Goal: Task Accomplishment & Management: Use online tool/utility

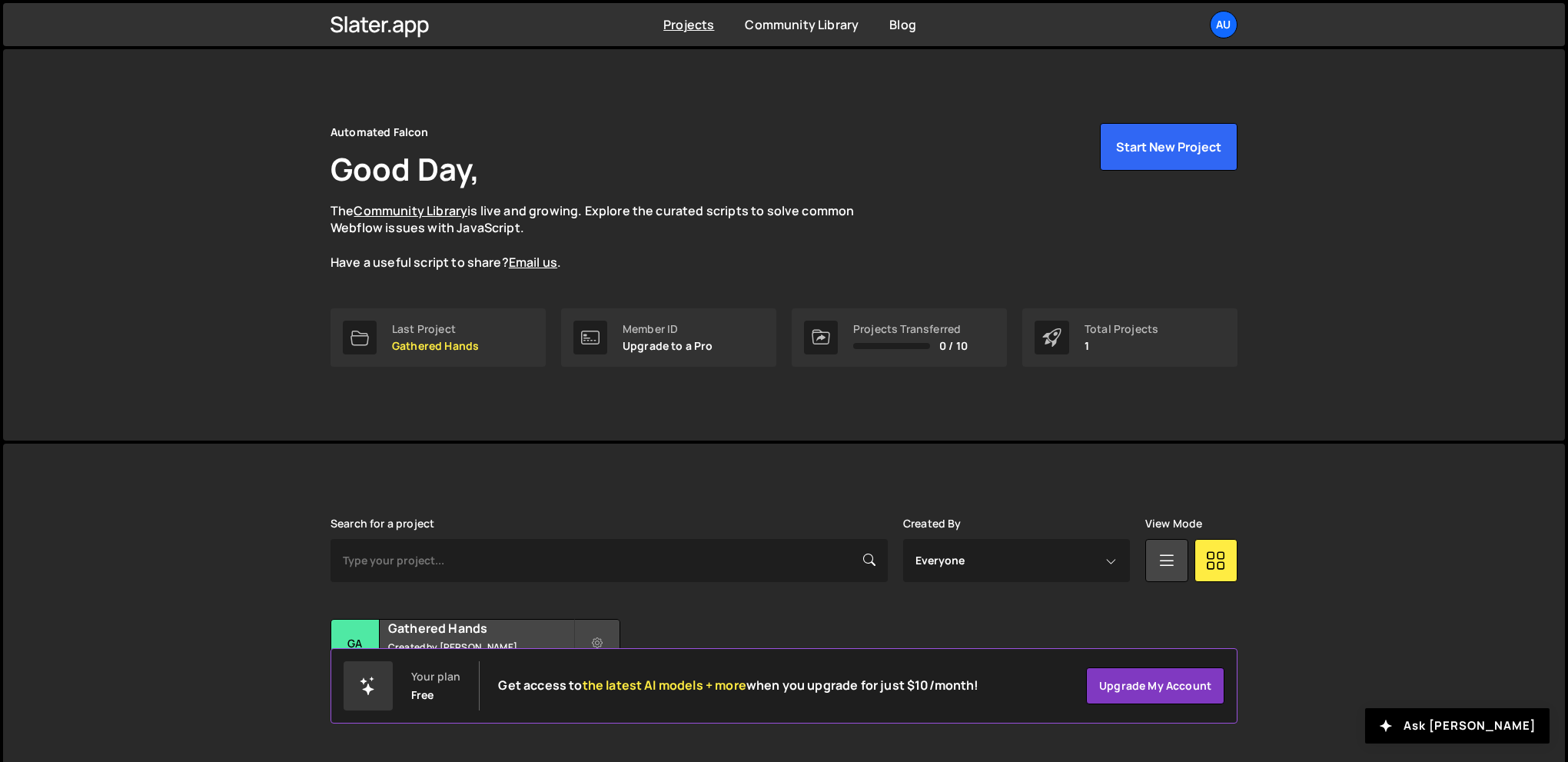
click at [931, 114] on div "Automated Falcon Good Day, The Community Library is live and growing. Explore t…" at bounding box center [784, 244] width 953 height 391
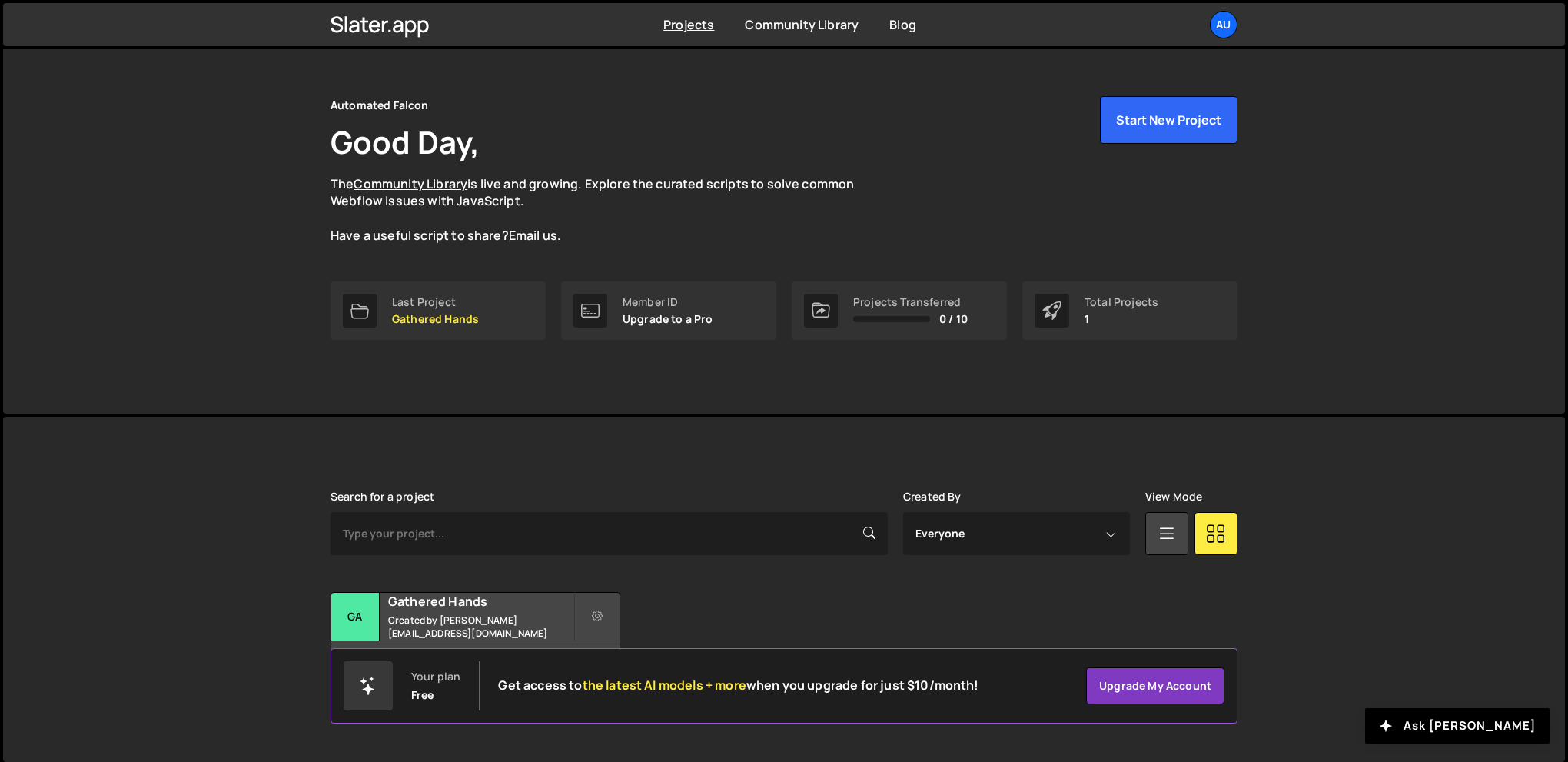
scroll to position [29, 0]
click at [711, 599] on div "Transfer Project Edit Project Delete Project Ga Gathered Hands Created by abdie…" at bounding box center [784, 638] width 906 height 96
click at [769, 600] on div "Transfer Project Edit Project Delete Project Ga Gathered Hands Created by abdie…" at bounding box center [784, 638] width 906 height 96
click at [650, 137] on div "Automated Falcon Good Day, The Community Library is live and growing. Explore t…" at bounding box center [784, 169] width 906 height 149
click at [463, 371] on div "Automated Falcon Good Day, The Community Library is live and growing. Explore t…" at bounding box center [784, 216] width 953 height 391
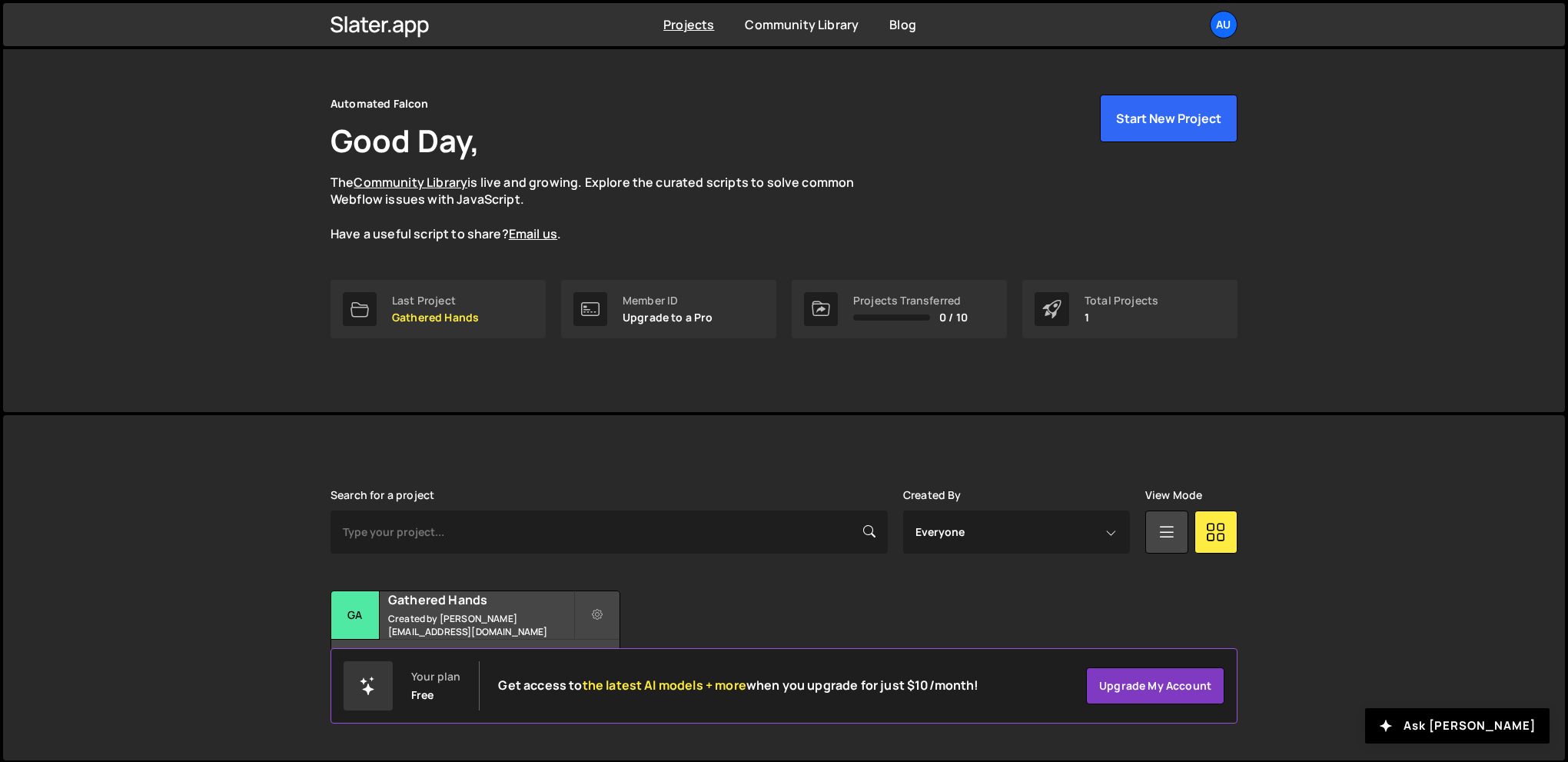
click at [529, 465] on div "Slater is designed for desktop use. Please use a larger screen to access the fu…" at bounding box center [784, 588] width 953 height 345
click at [770, 577] on div "Search for a project Created By Everyone abdieldiazfalcon@gmail.com View Mode T…" at bounding box center [784, 588] width 906 height 197
click at [483, 604] on h2 "Gathered Hands" at bounding box center [480, 599] width 185 height 17
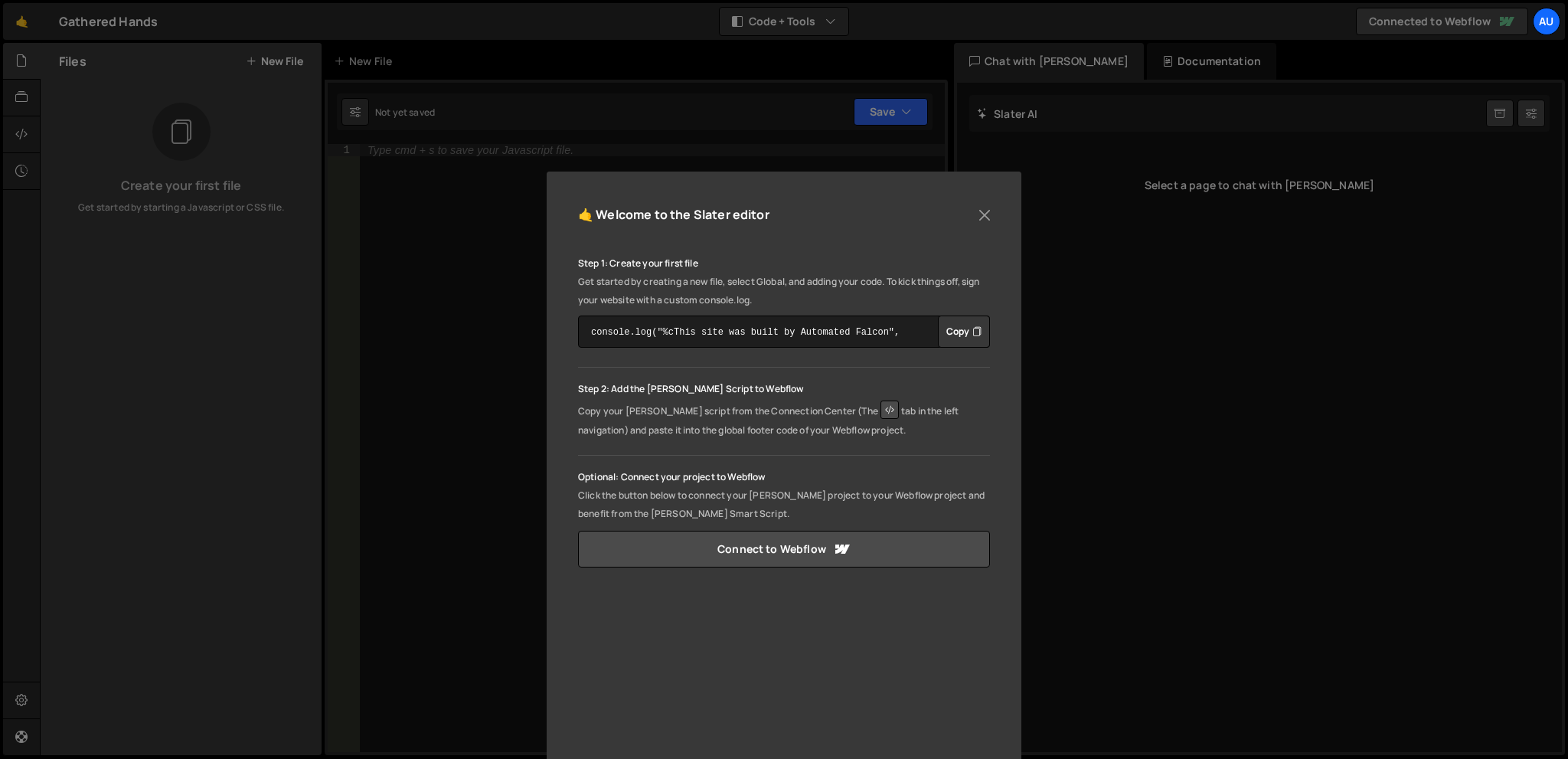
click at [959, 324] on button "Copy" at bounding box center [963, 331] width 52 height 33
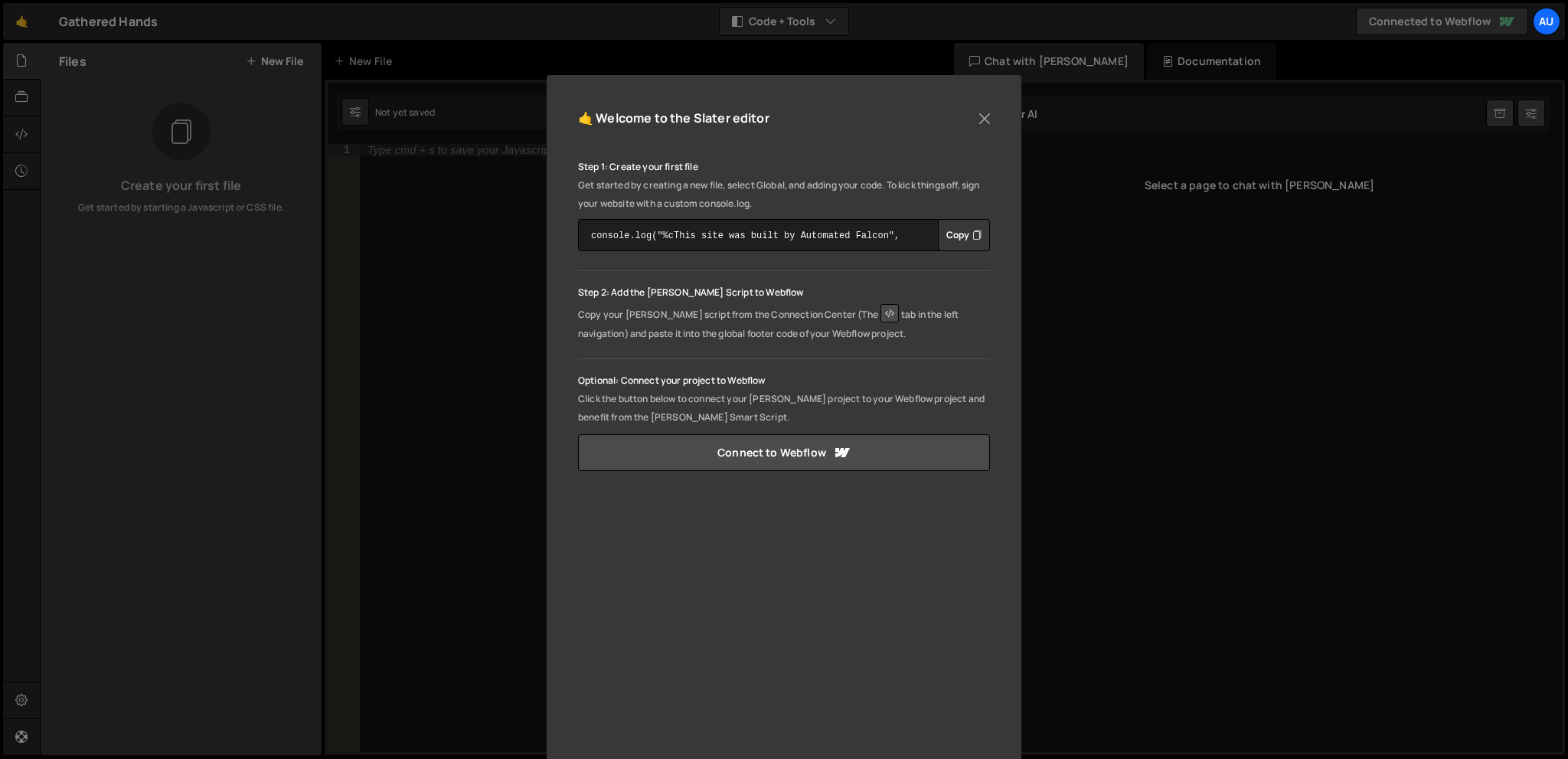
scroll to position [119, 0]
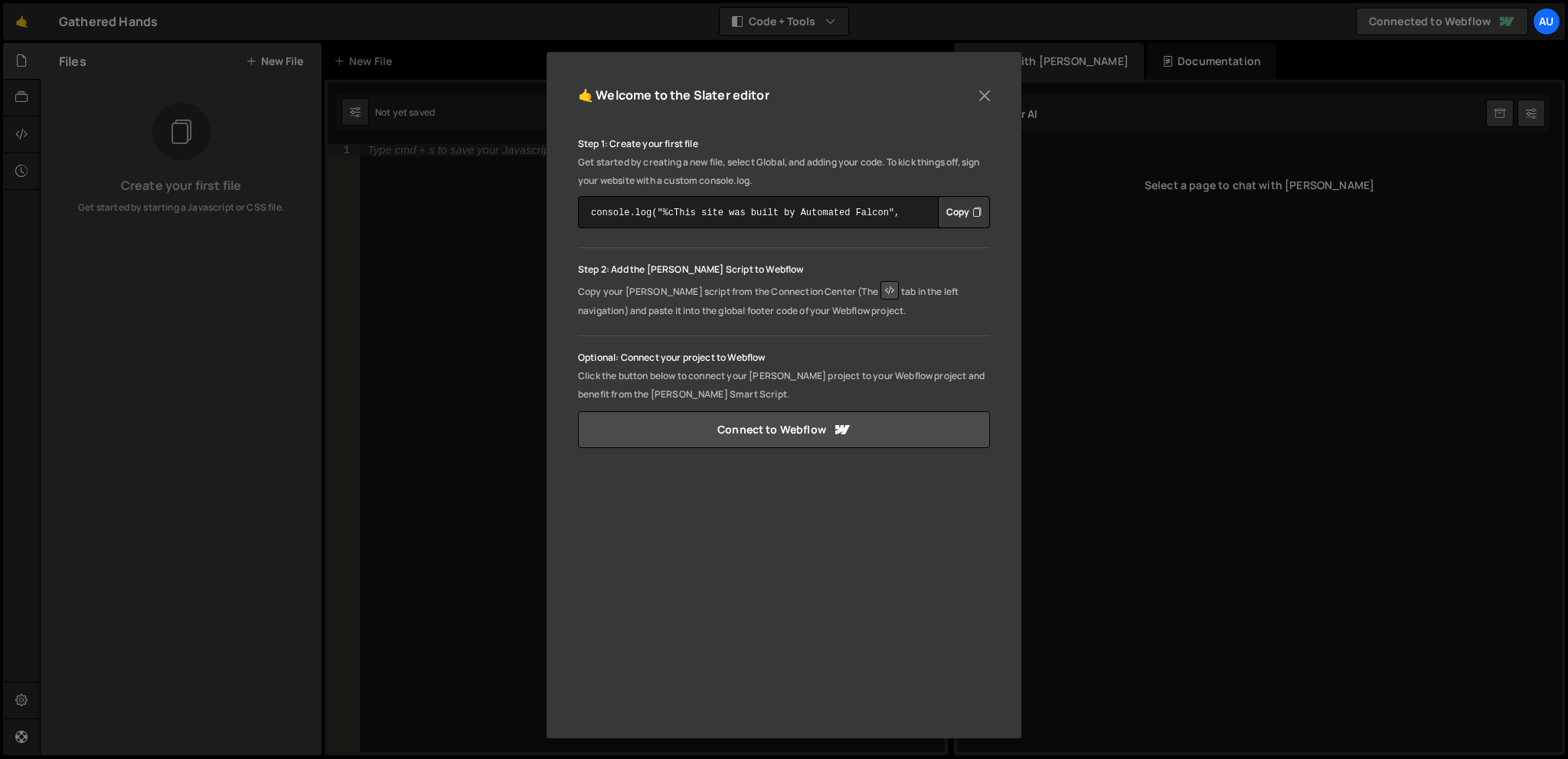
click at [791, 349] on p "Optional: Connect your project to Webflow" at bounding box center [784, 358] width 412 height 19
click at [768, 354] on p "Optional: Connect your project to Webflow" at bounding box center [784, 358] width 412 height 19
click at [789, 434] on link "Connect to Webflow" at bounding box center [784, 429] width 412 height 36
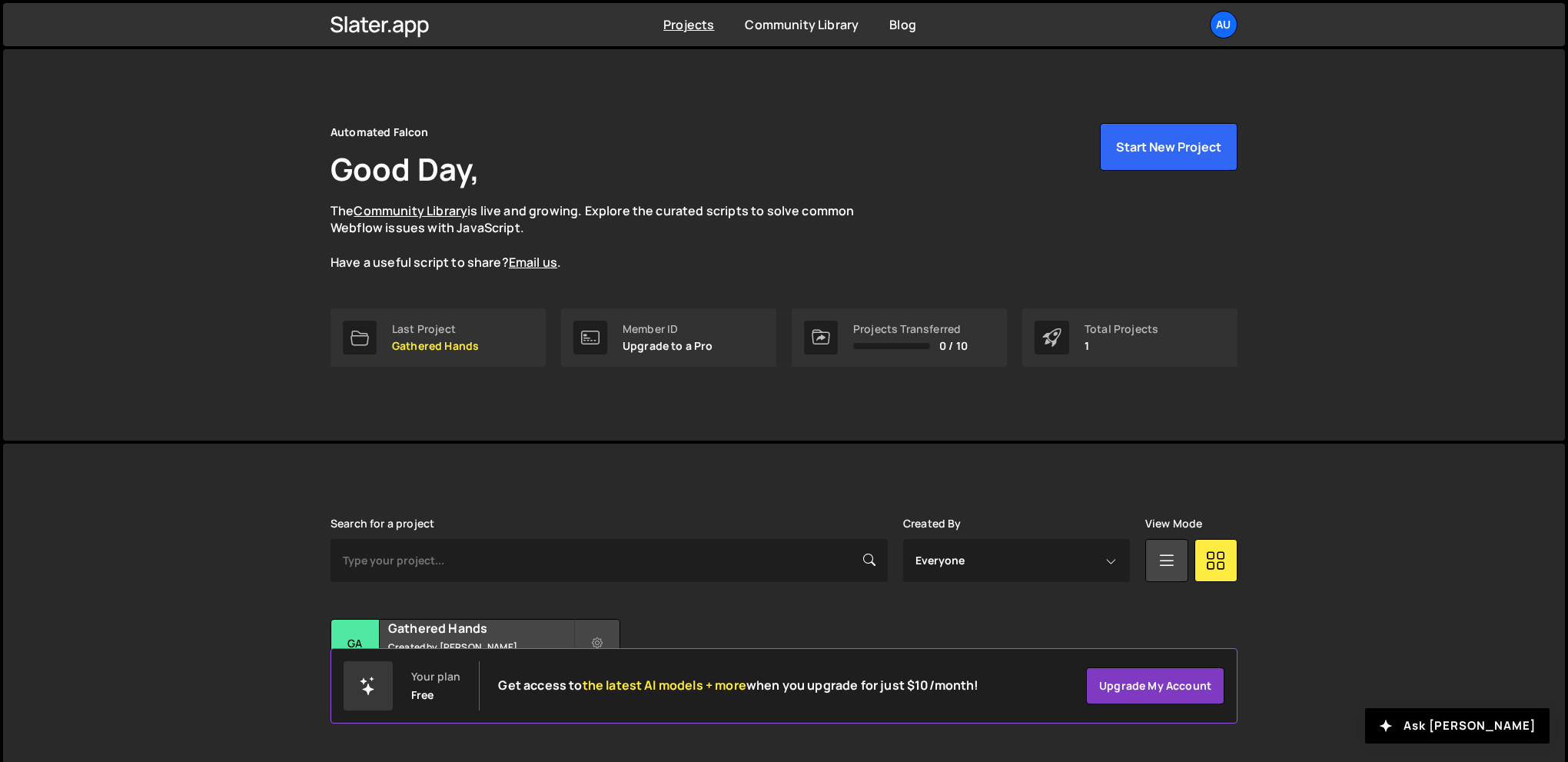
click at [689, 120] on div "Automated Falcon Good Day, The Community Library is live and growing. Explore t…" at bounding box center [784, 244] width 953 height 391
drag, startPoint x: 689, startPoint y: 120, endPoint x: 637, endPoint y: 82, distance: 64.4
click at [687, 122] on div "Automated Falcon Good Day, The Community Library is live and growing. Explore t…" at bounding box center [784, 244] width 953 height 391
click at [701, 15] on div "Projects Community Library Blog Au Projects Your Teams Account Upgrade Logout" at bounding box center [784, 24] width 953 height 43
click at [698, 27] on link "Projects" at bounding box center [688, 25] width 51 height 17
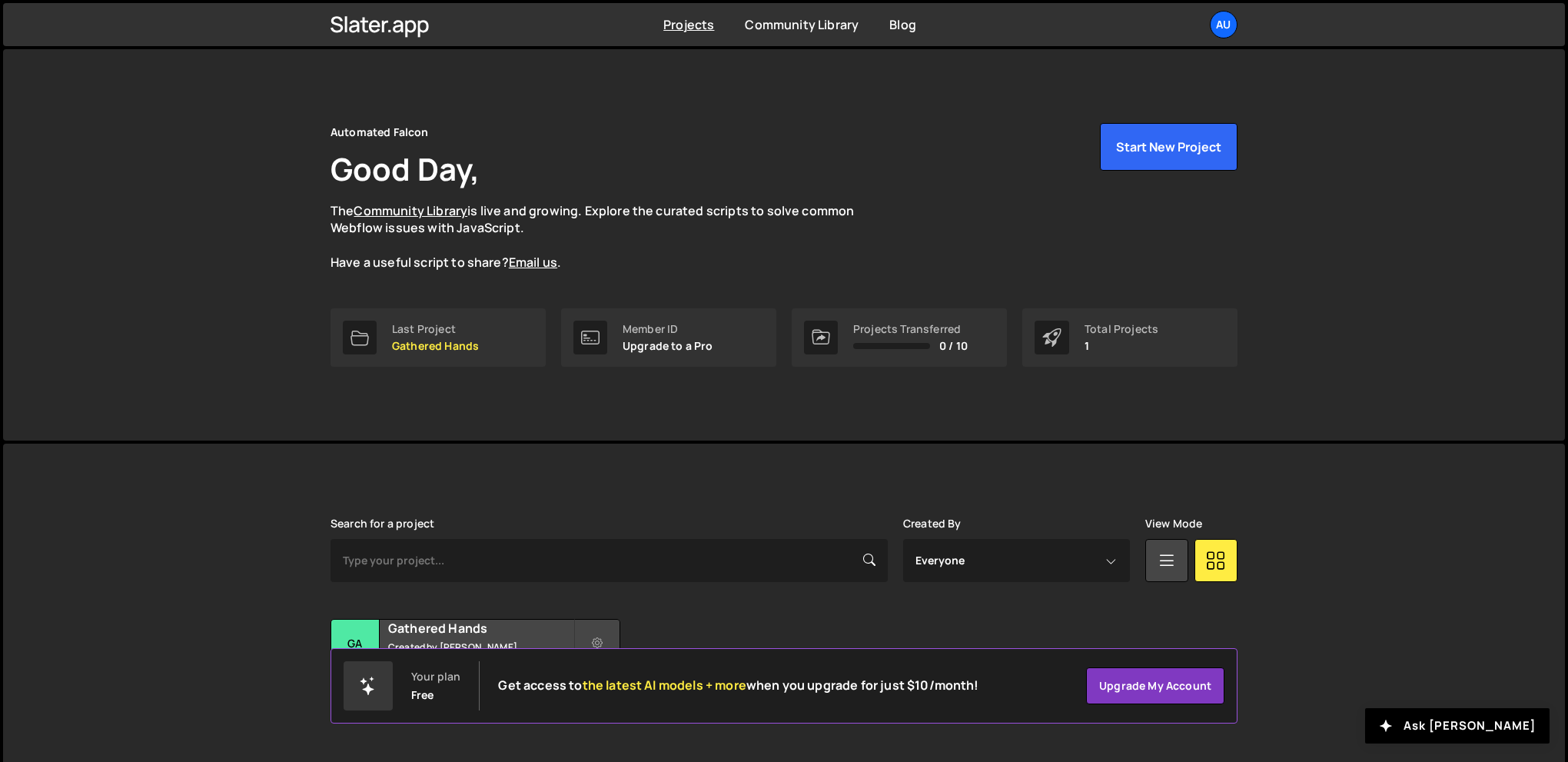
click at [511, 435] on div "Automated Falcon Good Day, The Community Library is live and growing. Explore t…" at bounding box center [784, 244] width 953 height 391
click at [1105, 637] on div "Transfer Project Edit Project Delete Project Ga Gathered Hands Created by abdie…" at bounding box center [784, 667] width 906 height 96
click at [593, 633] on button at bounding box center [596, 643] width 46 height 49
click at [632, 725] on link "Delete Project" at bounding box center [666, 730] width 183 height 25
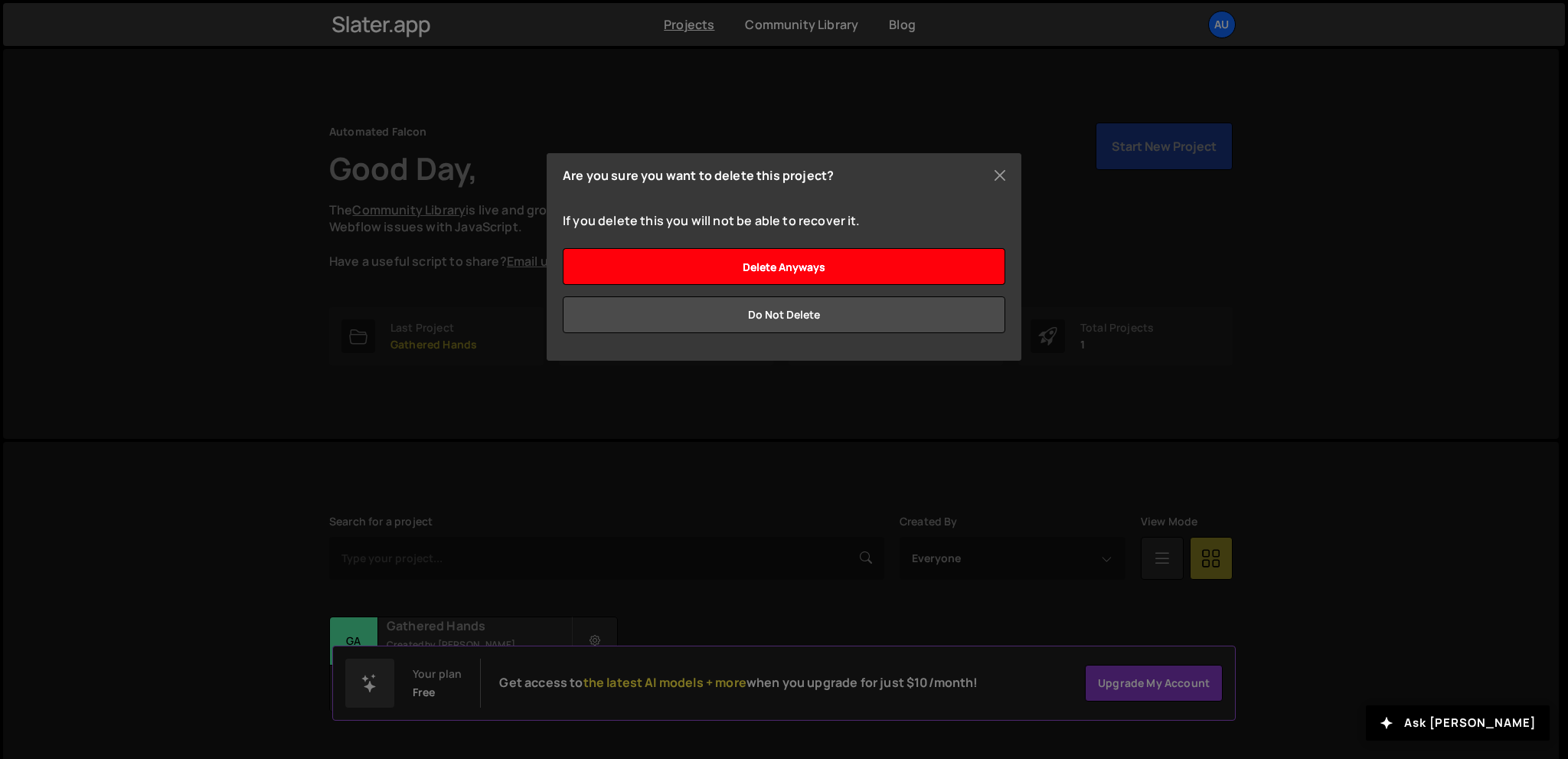
click at [861, 280] on input "Delete anyways" at bounding box center [784, 266] width 442 height 36
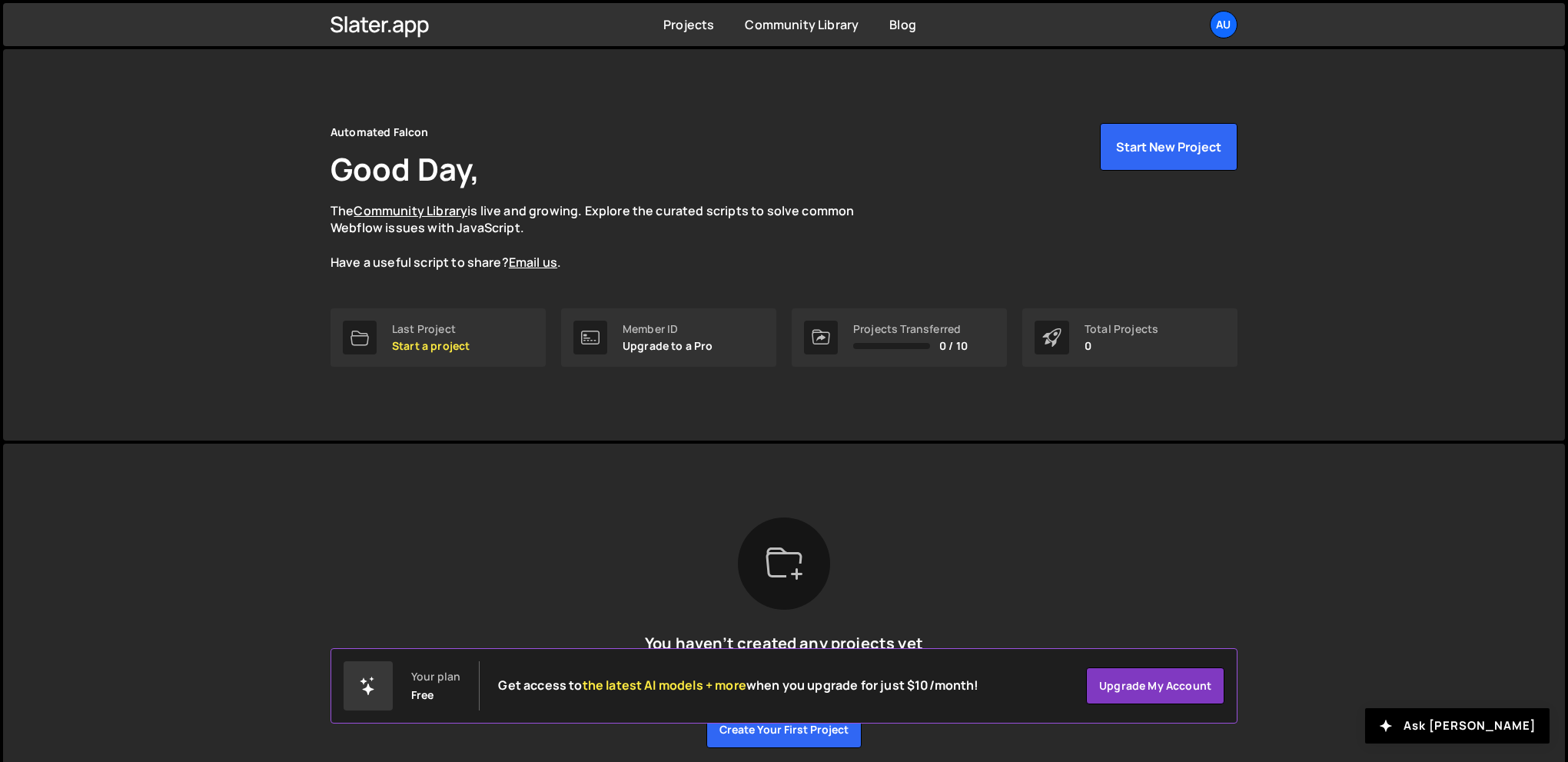
click at [363, 432] on div "Automated Falcon Good Day, The Community Library is live and growing. Explore t…" at bounding box center [784, 244] width 953 height 391
click at [434, 328] on div "Last Project" at bounding box center [431, 329] width 78 height 12
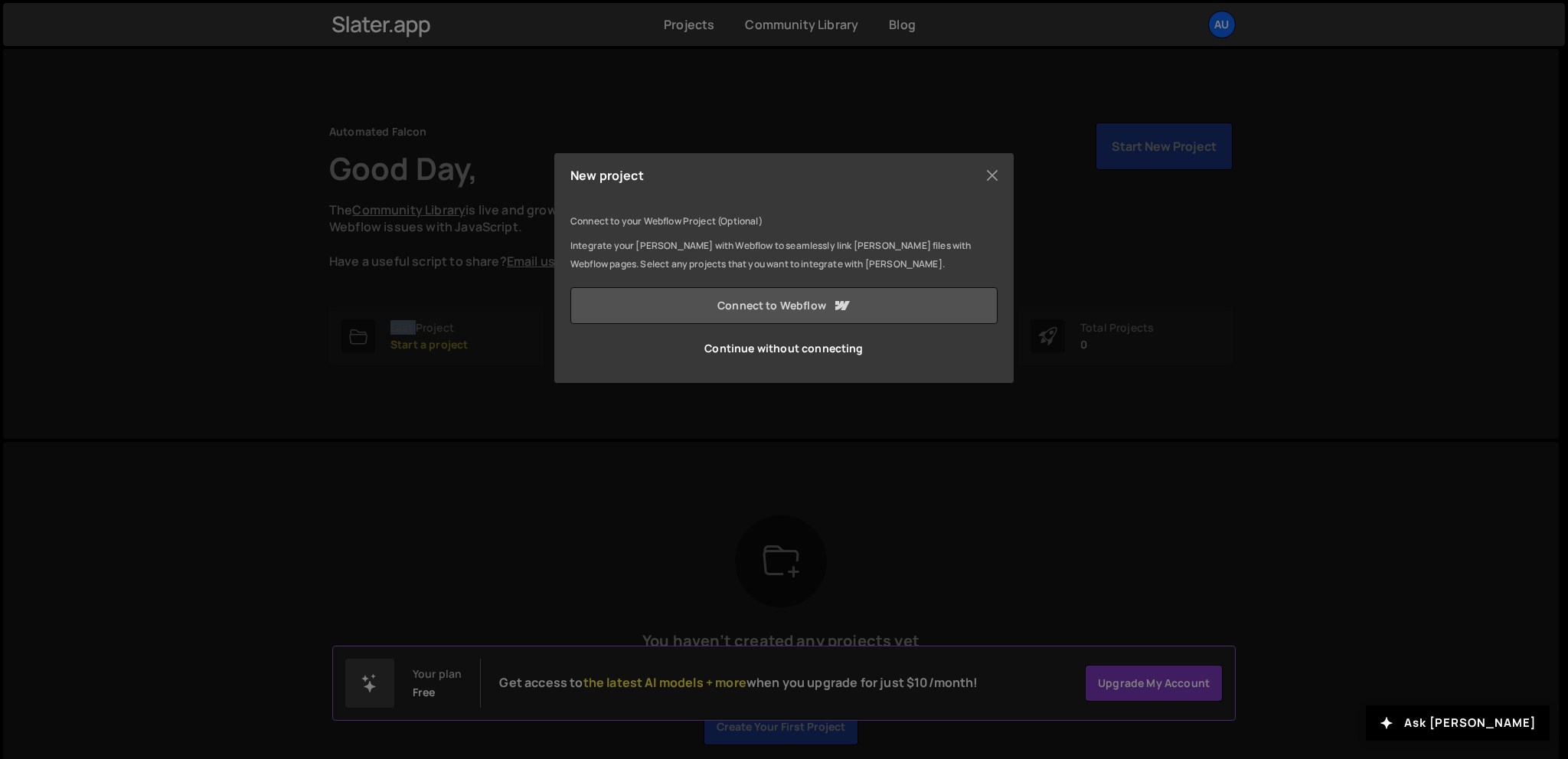
click at [768, 316] on link "Connect to Webflow" at bounding box center [784, 305] width 427 height 36
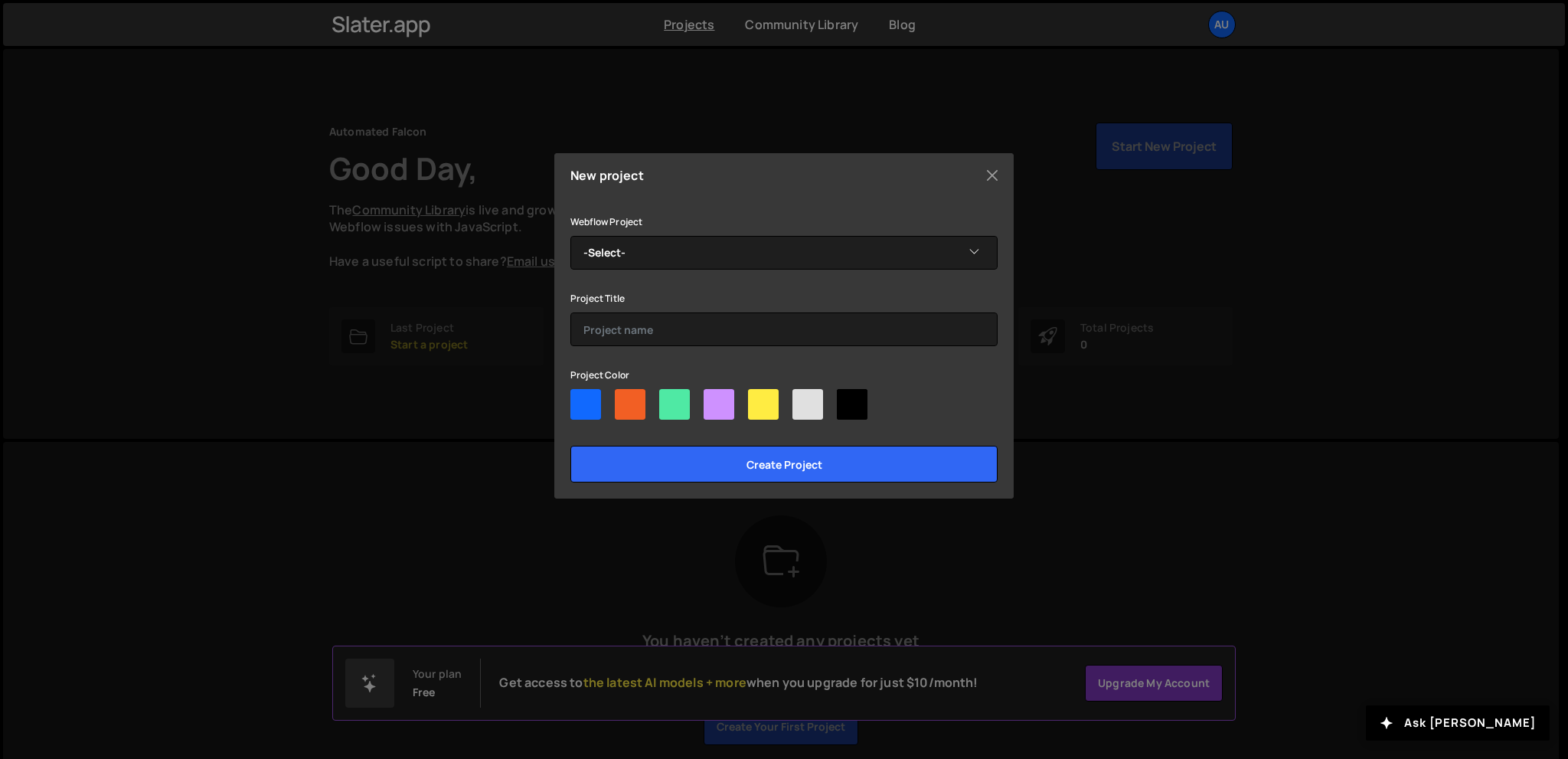
click at [849, 397] on div at bounding box center [852, 404] width 31 height 31
click at [846, 397] on input"] "radio" at bounding box center [841, 393] width 10 height 10
radio input"] "true"
click at [595, 232] on div "Webflow Project -Select- Gathered Hands Dashboard" at bounding box center [784, 241] width 427 height 57
click at [599, 238] on select "-Select- Gathered Hands Dashboard" at bounding box center [784, 252] width 427 height 33
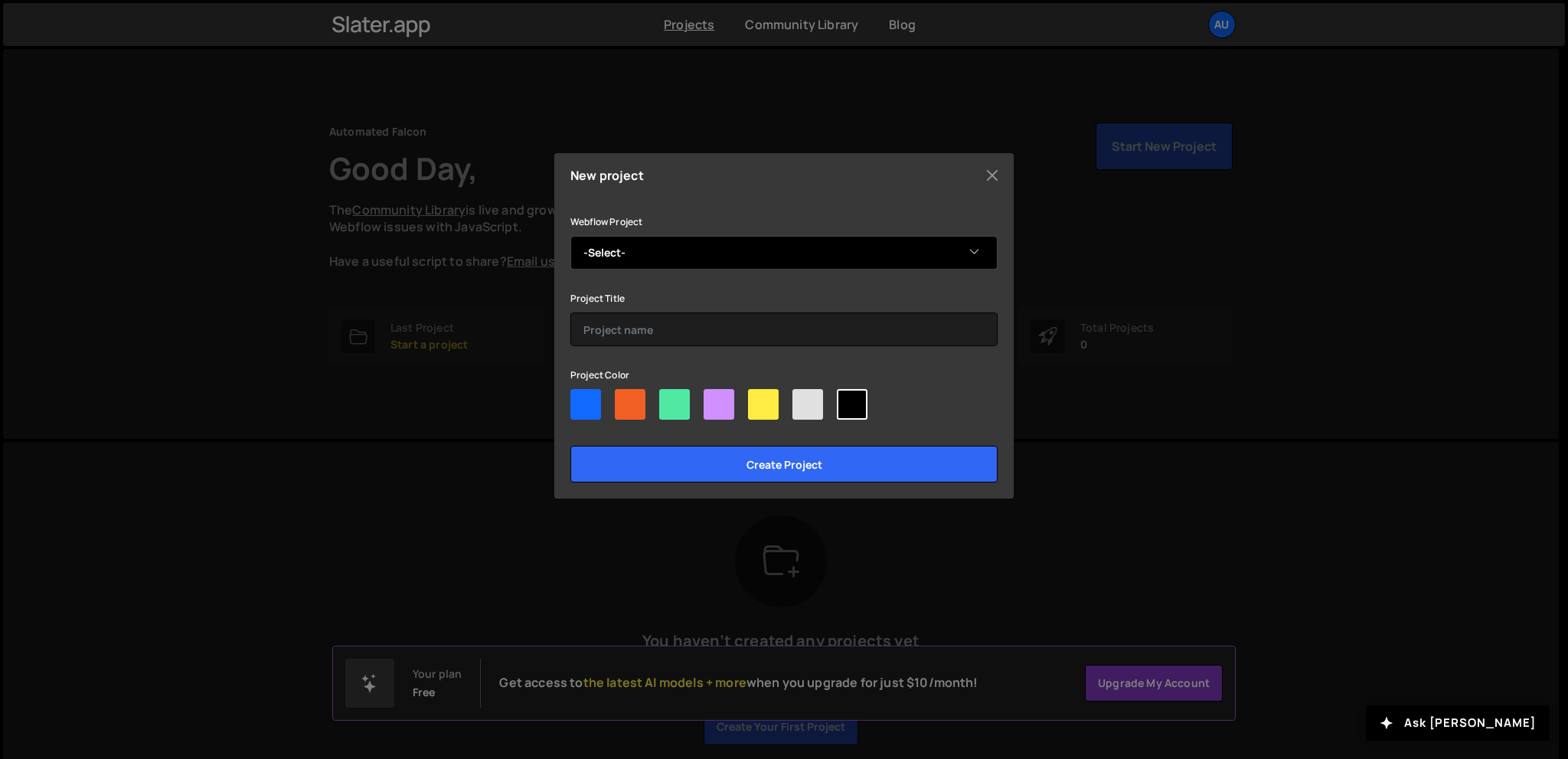
select select "6831ee86d8dfaa4db4e3b9c9"
click at [570, 235] on select "-Select- Gathered Hands Dashboard" at bounding box center [784, 252] width 427 height 33
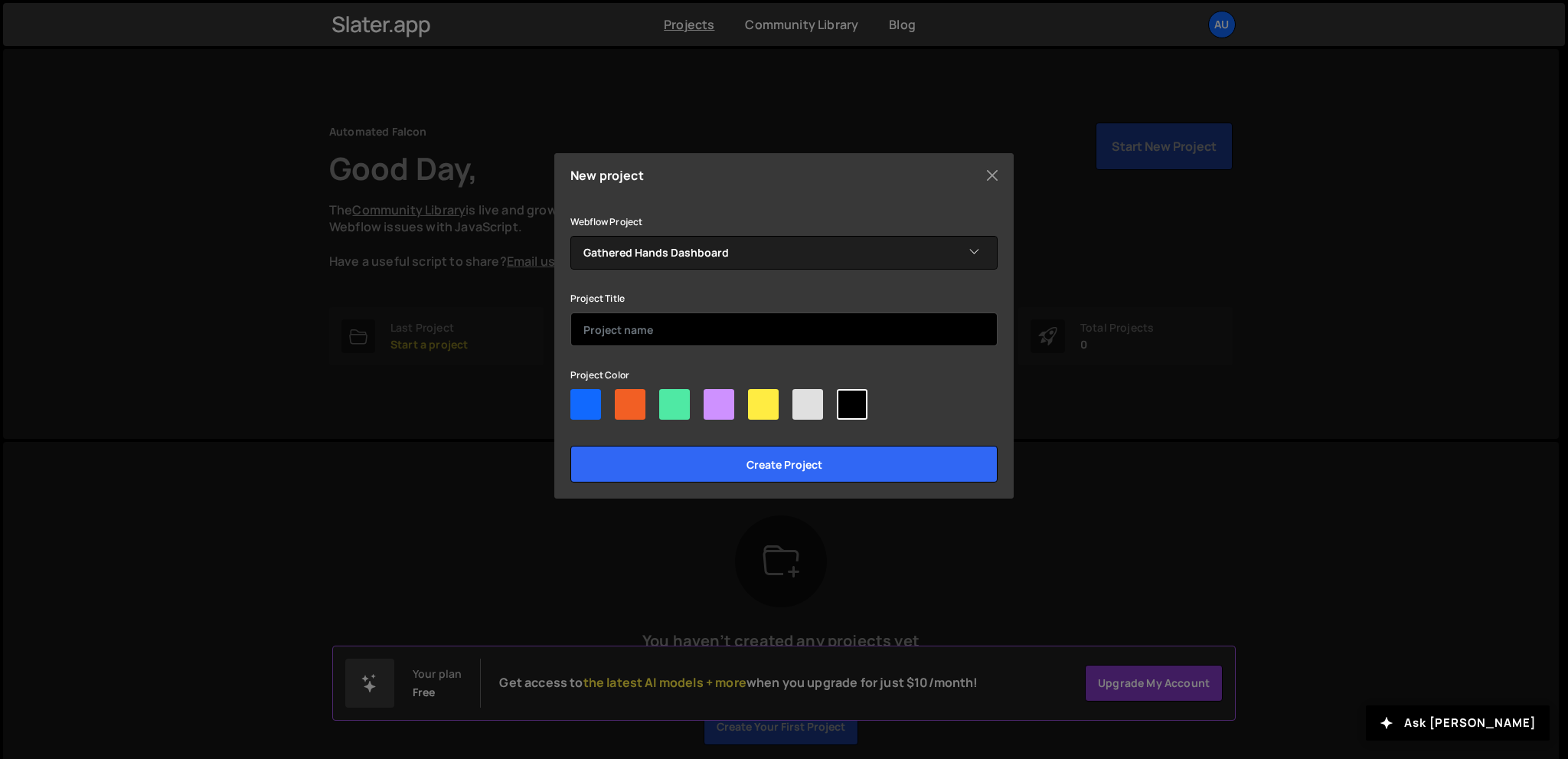
click at [636, 325] on input "text" at bounding box center [784, 328] width 427 height 33
type input "Gathered Hands Main App"
click at [570, 445] on input "Create project" at bounding box center [784, 463] width 427 height 36
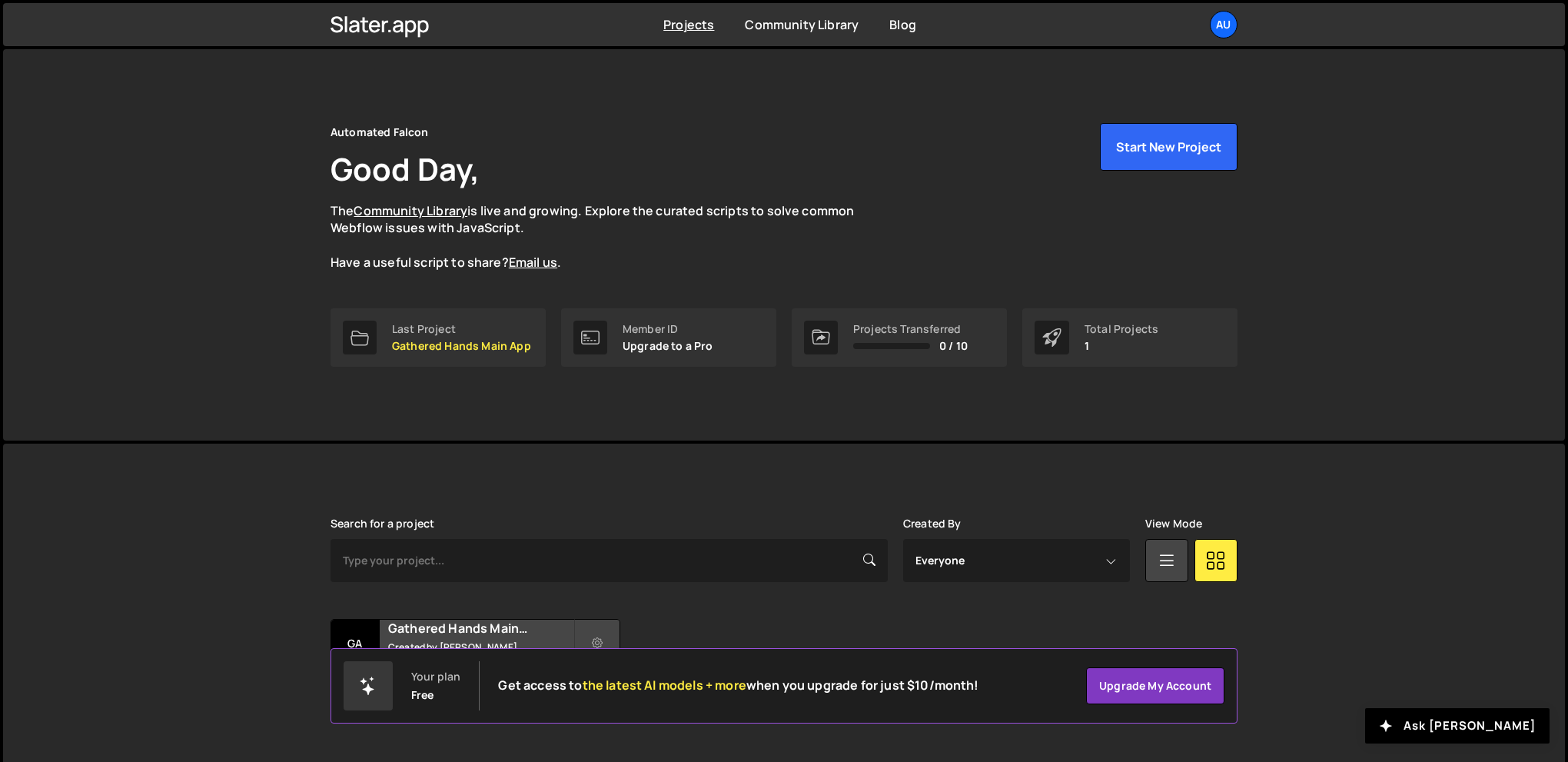
click at [308, 434] on div "Automated Falcon Good Day, The Community Library is live and growing. Explore t…" at bounding box center [784, 244] width 953 height 391
click at [449, 633] on h2 "Gathered Hands Main App" at bounding box center [480, 628] width 185 height 17
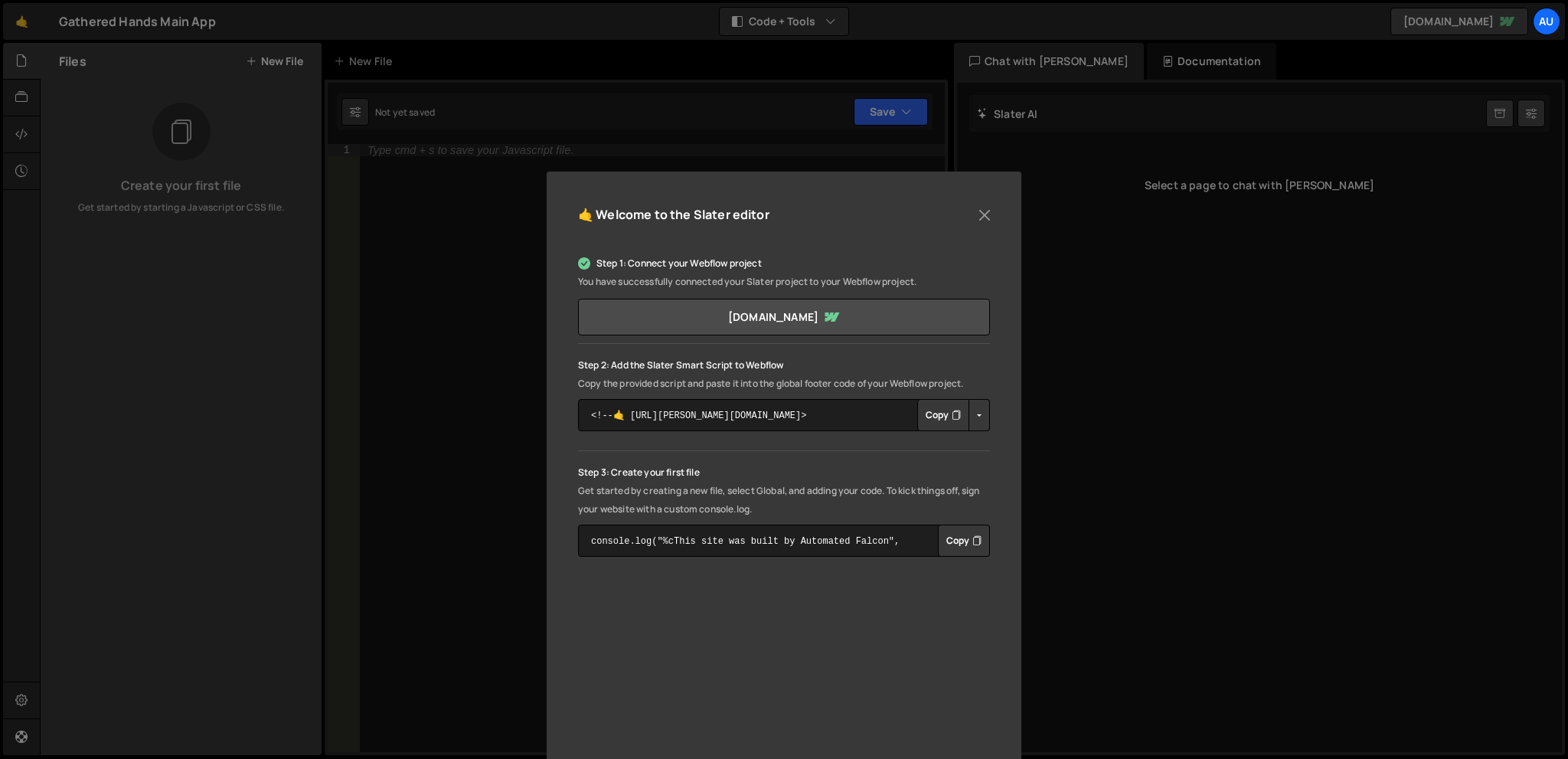
click at [805, 378] on p "Copy the provided script and paste it into the global footer code of your Webfl…" at bounding box center [784, 383] width 412 height 19
click at [937, 410] on button "Copy" at bounding box center [942, 415] width 52 height 33
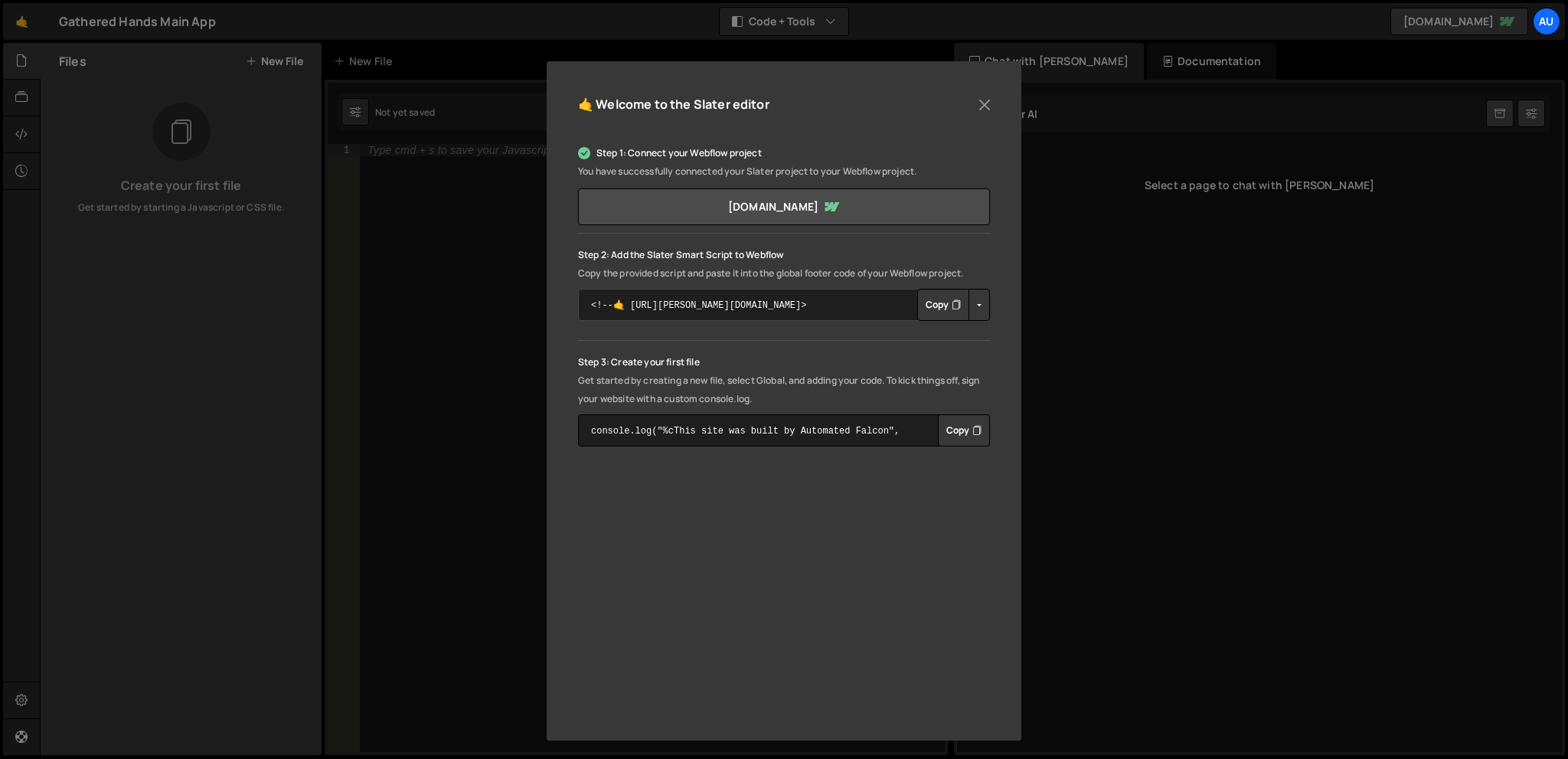
scroll to position [113, 0]
click at [978, 305] on button "Button group with nested dropdown" at bounding box center [979, 302] width 22 height 33
click at [693, 321] on div "Step 1: Connect your Webflow project You have successfully connected your Slate…" at bounding box center [784, 292] width 412 height 302
click at [957, 427] on button "Copy" at bounding box center [963, 428] width 52 height 33
click at [803, 392] on p "Get started by creating a new file, select Global, and adding your code. To kic…" at bounding box center [784, 386] width 412 height 36
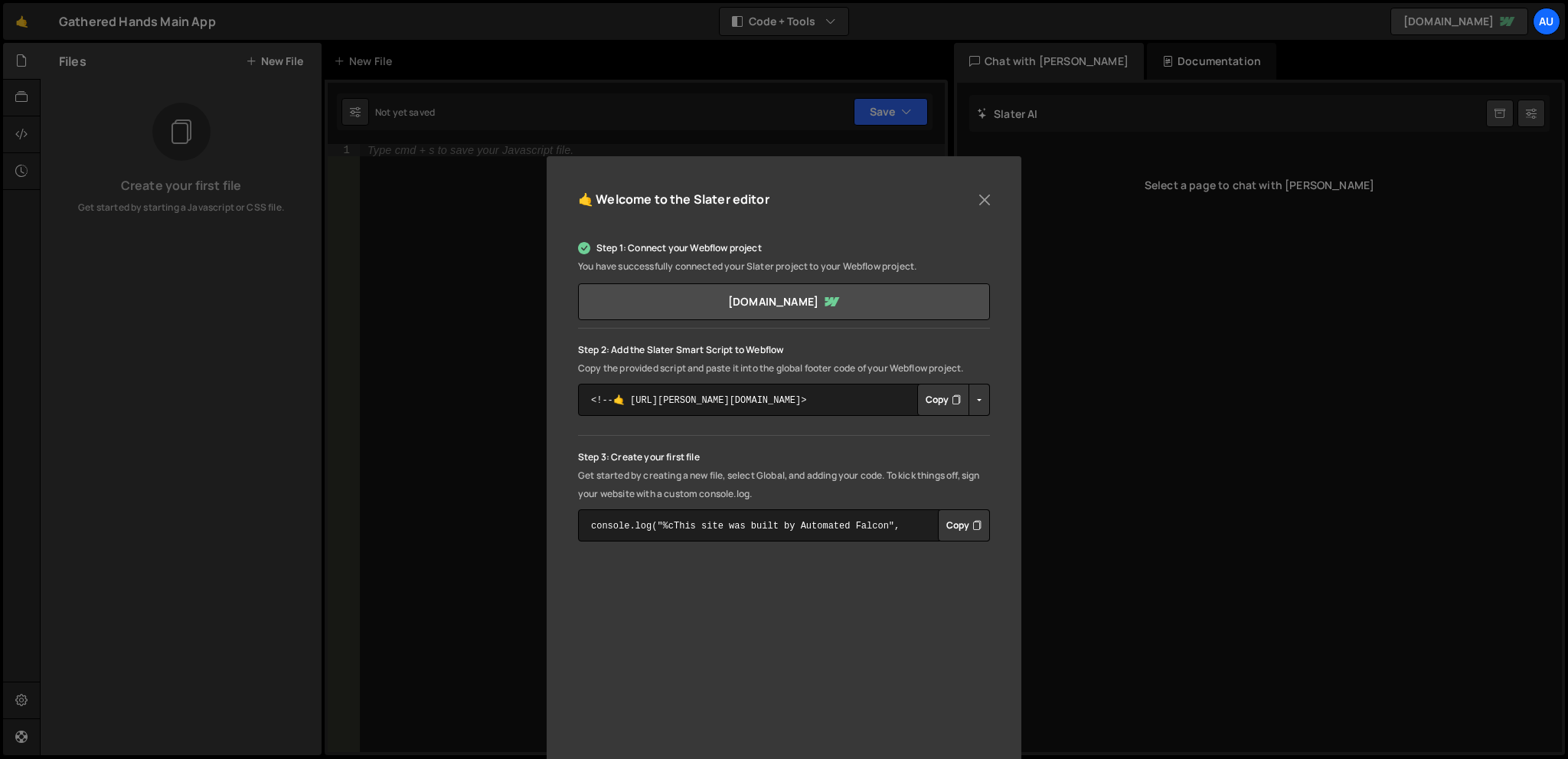
scroll to position [0, 0]
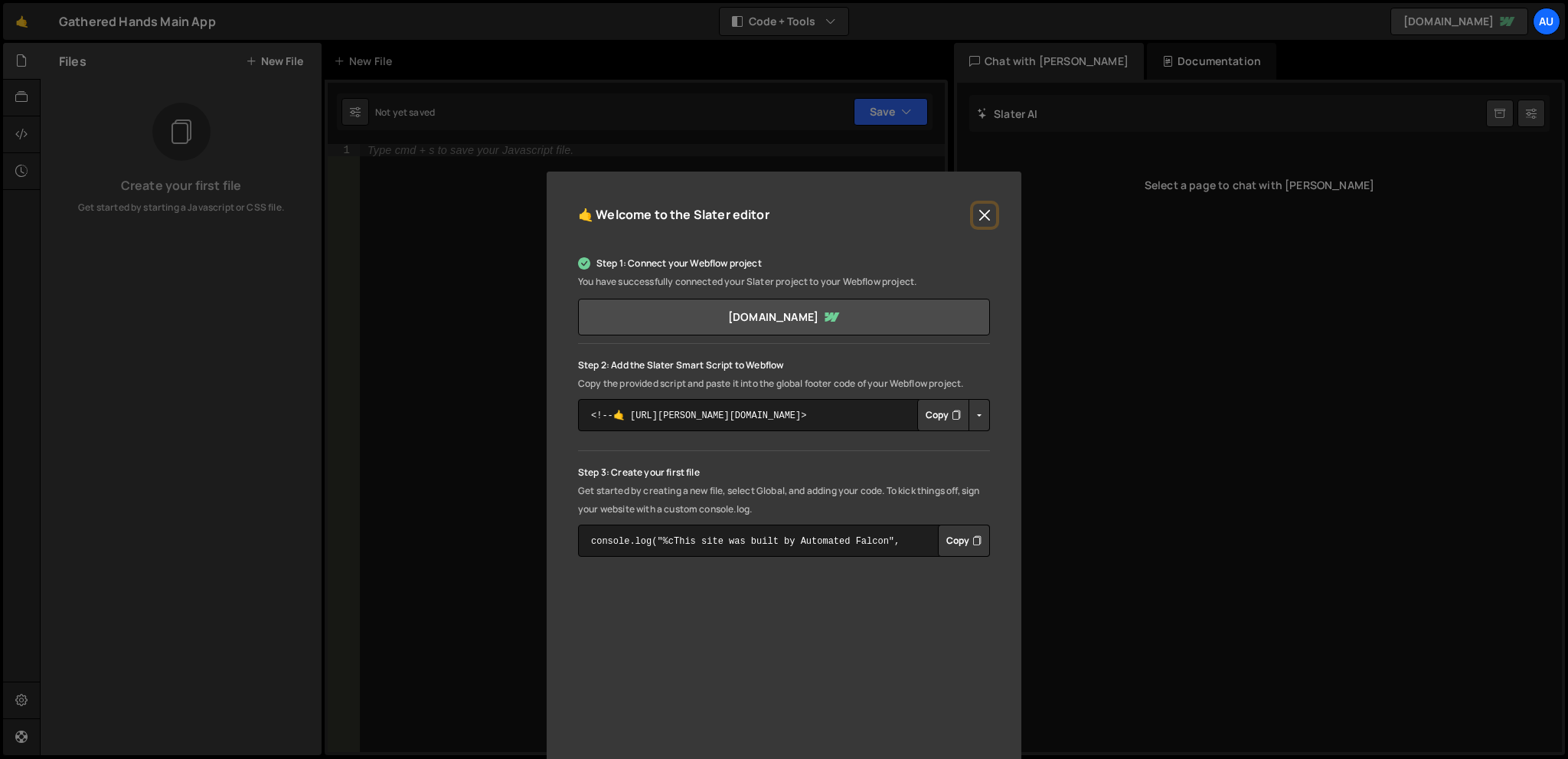
click at [973, 214] on button "Close" at bounding box center [984, 215] width 23 height 23
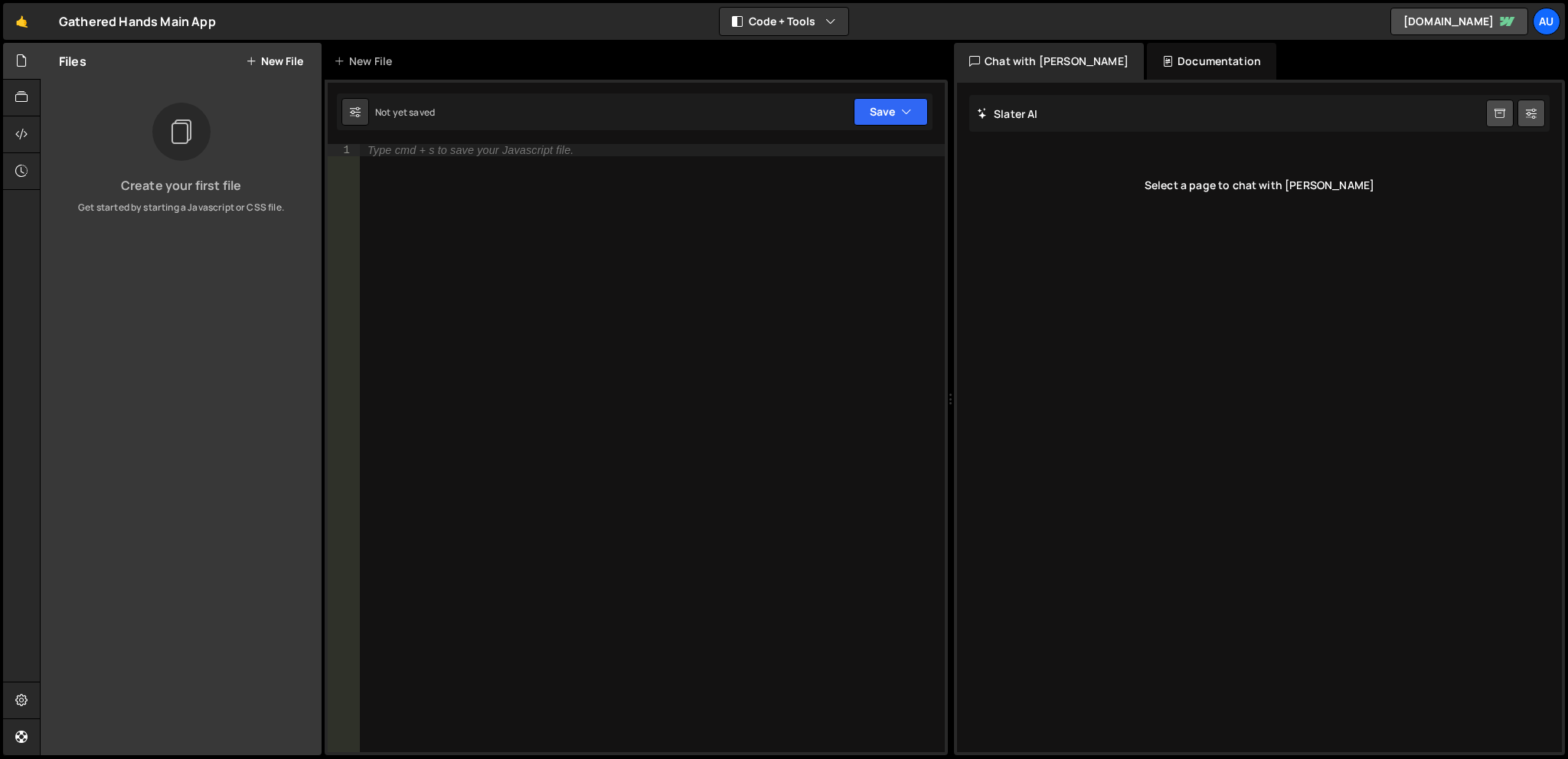
click at [521, 217] on div "Type cmd + s to save your Javascript file." at bounding box center [652, 460] width 585 height 633
click at [13, 94] on div at bounding box center [22, 98] width 37 height 36
click at [23, 74] on div at bounding box center [22, 60] width 37 height 36
click at [15, 134] on icon at bounding box center [22, 134] width 12 height 17
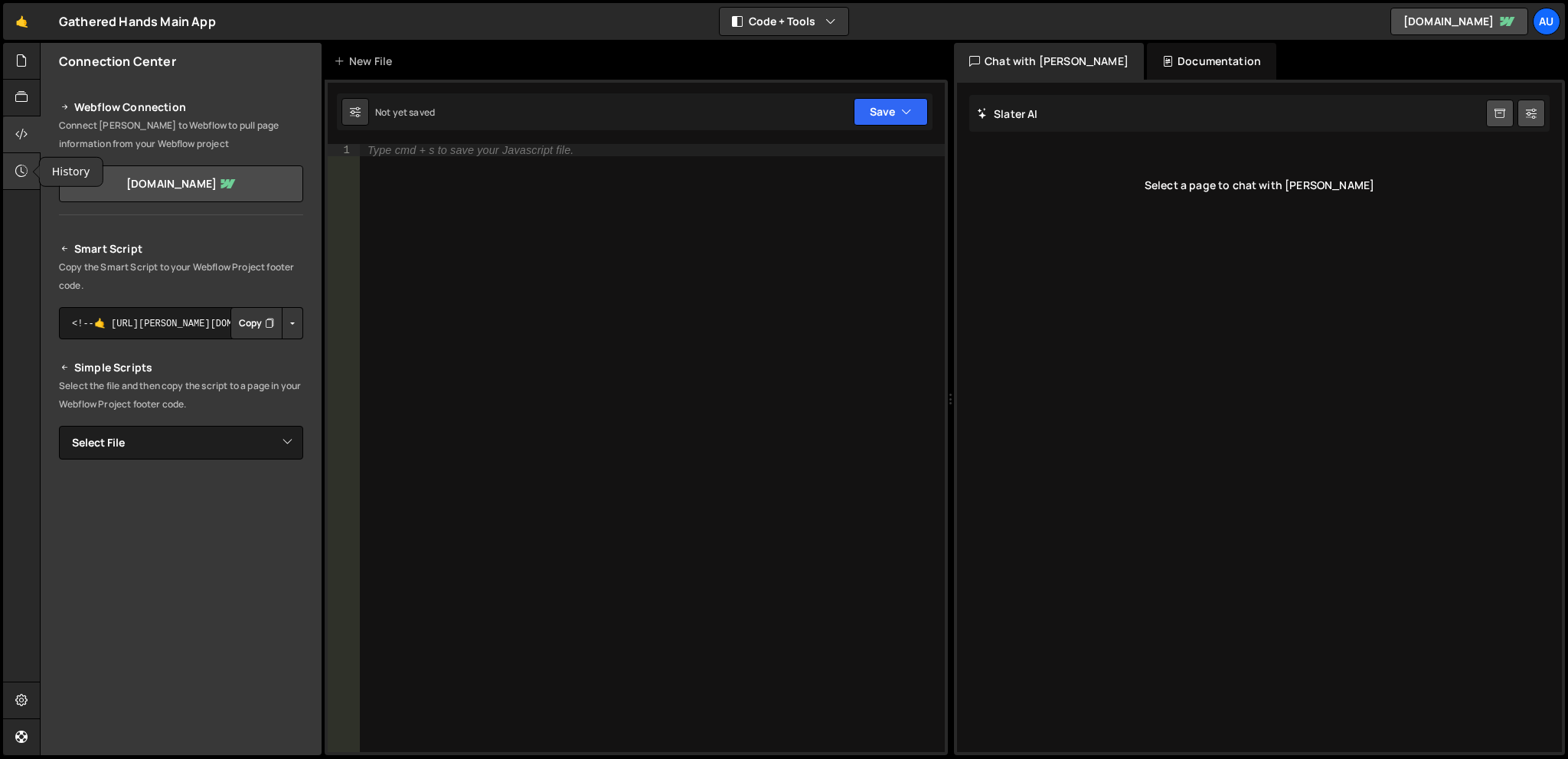
click at [17, 186] on div at bounding box center [22, 171] width 37 height 36
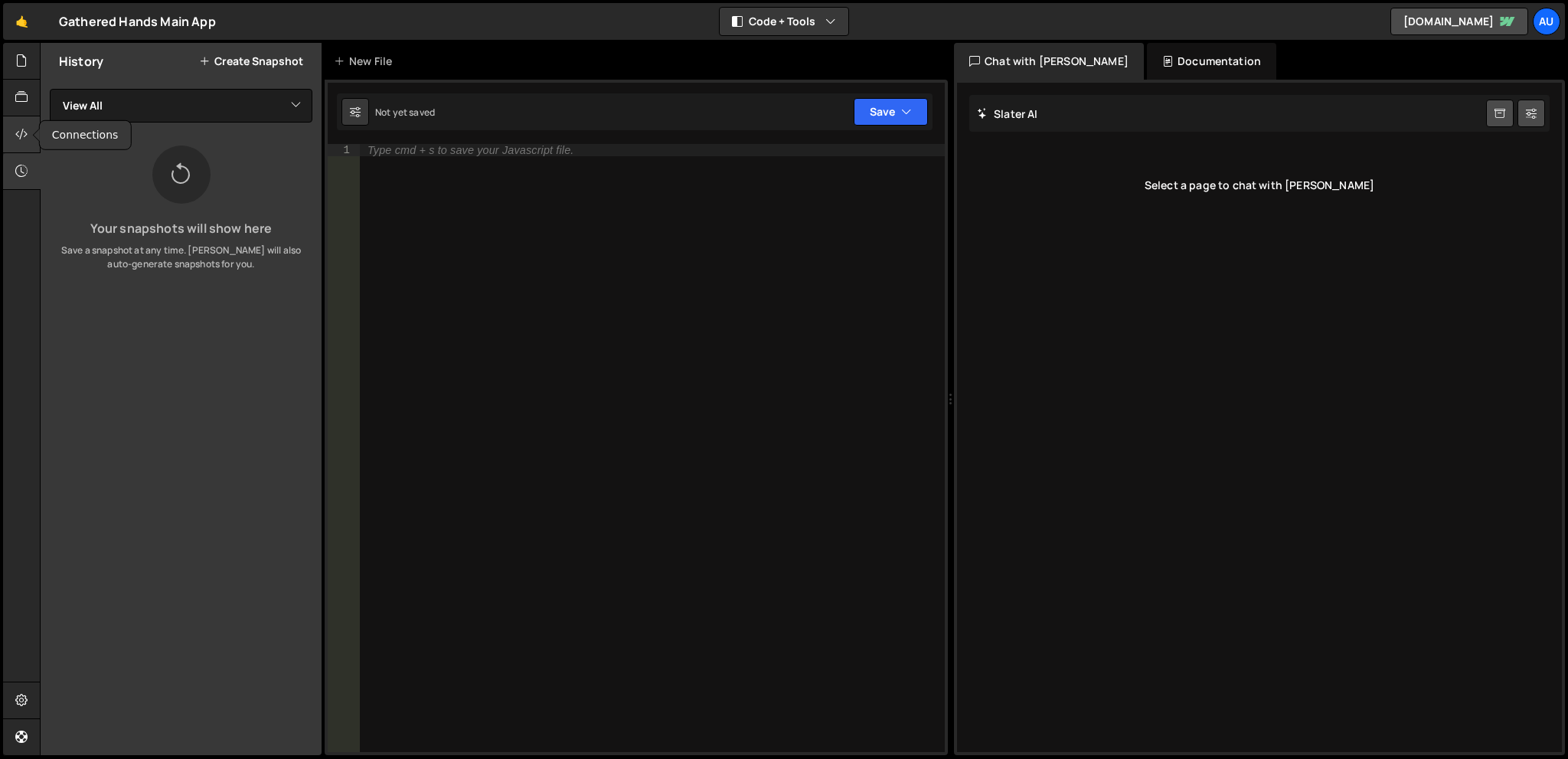
click at [15, 131] on div at bounding box center [22, 134] width 37 height 36
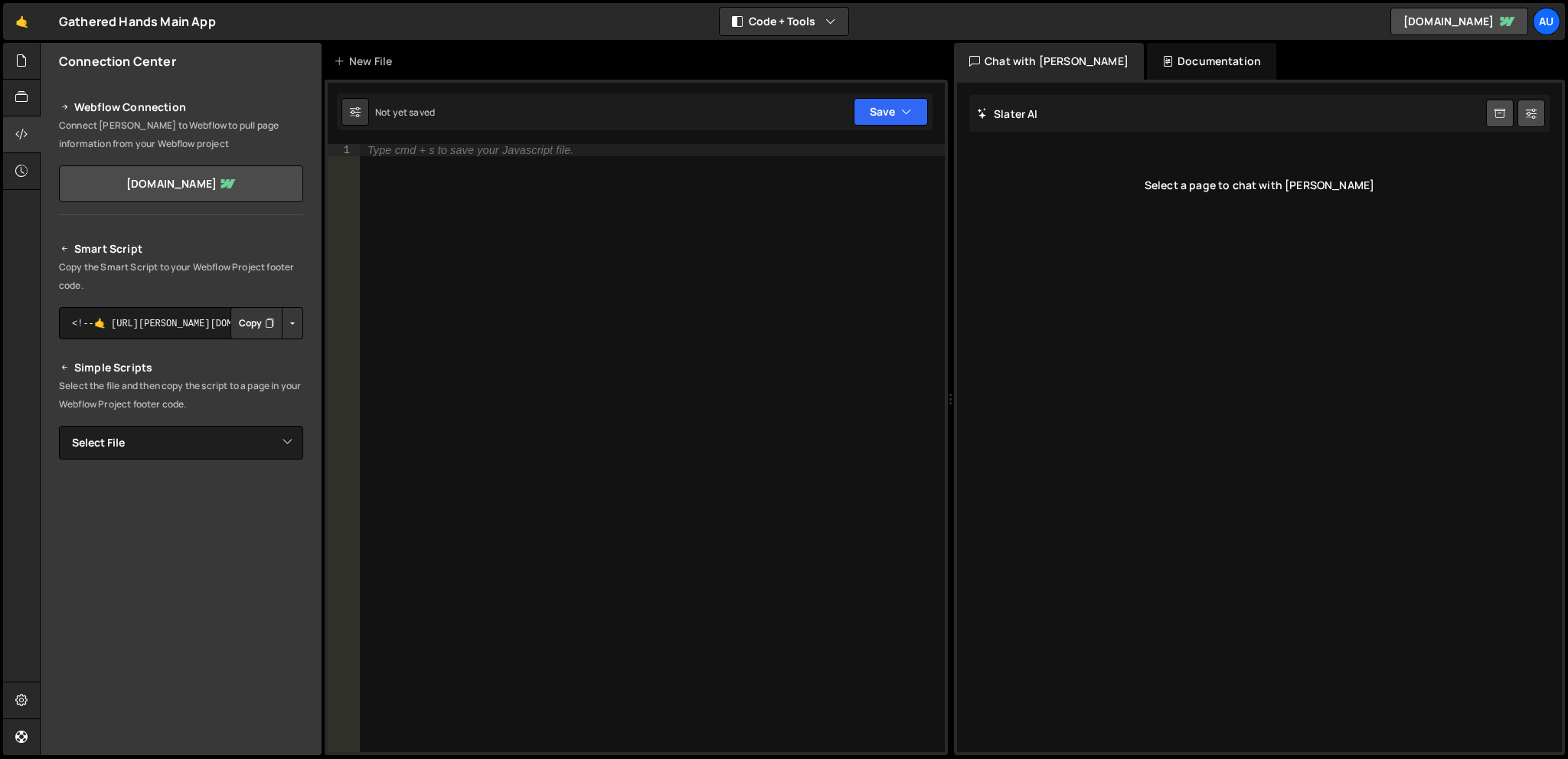
click at [282, 323] on button "Button group with nested dropdown" at bounding box center [293, 323] width 22 height 33
click at [119, 271] on p "Copy the Smart Script to your Webflow Project footer code." at bounding box center [180, 276] width 244 height 36
click at [15, 97] on div at bounding box center [22, 98] width 37 height 36
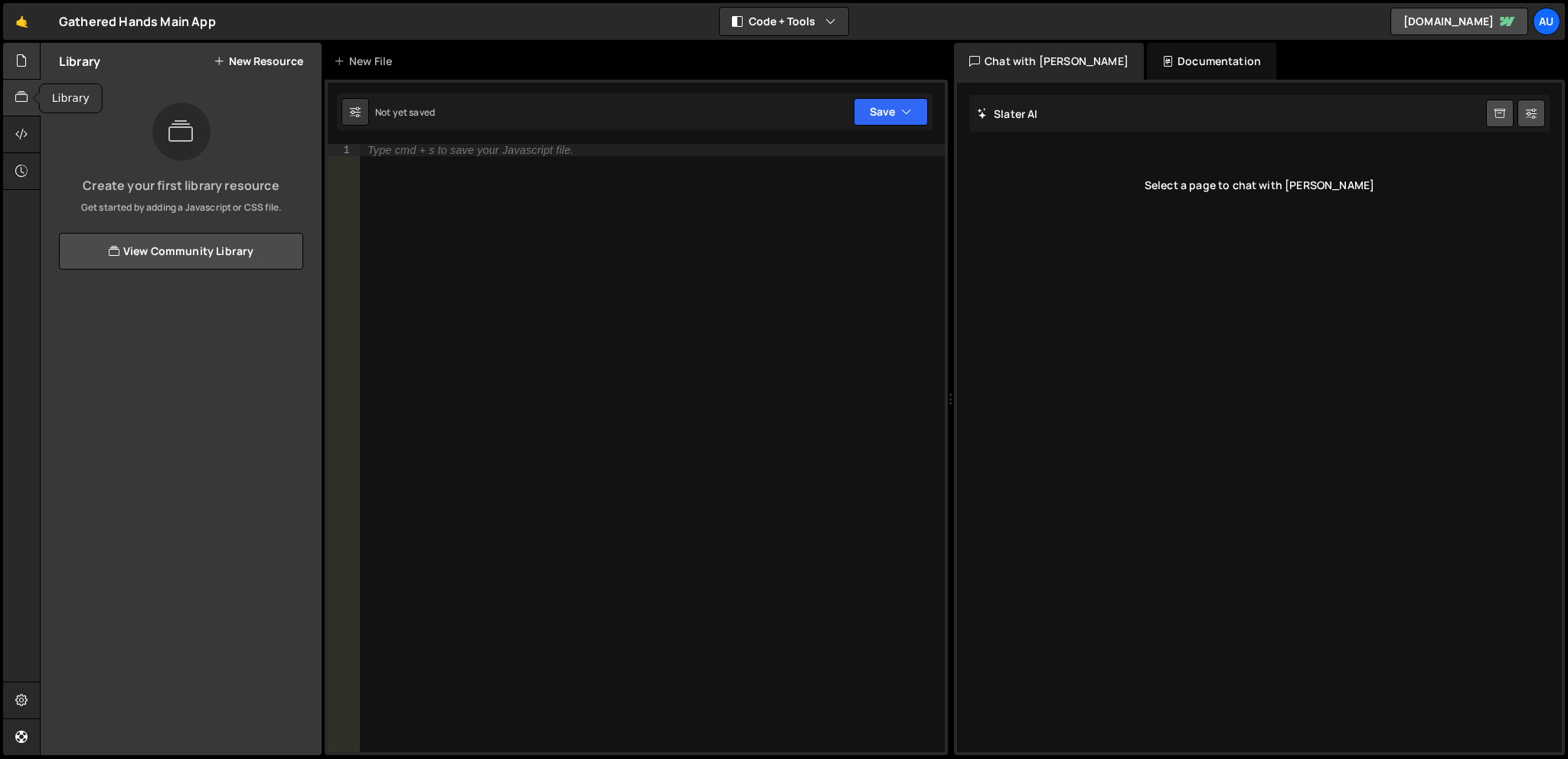
click at [23, 66] on icon at bounding box center [22, 60] width 12 height 17
click at [256, 64] on button "New File" at bounding box center [274, 61] width 57 height 12
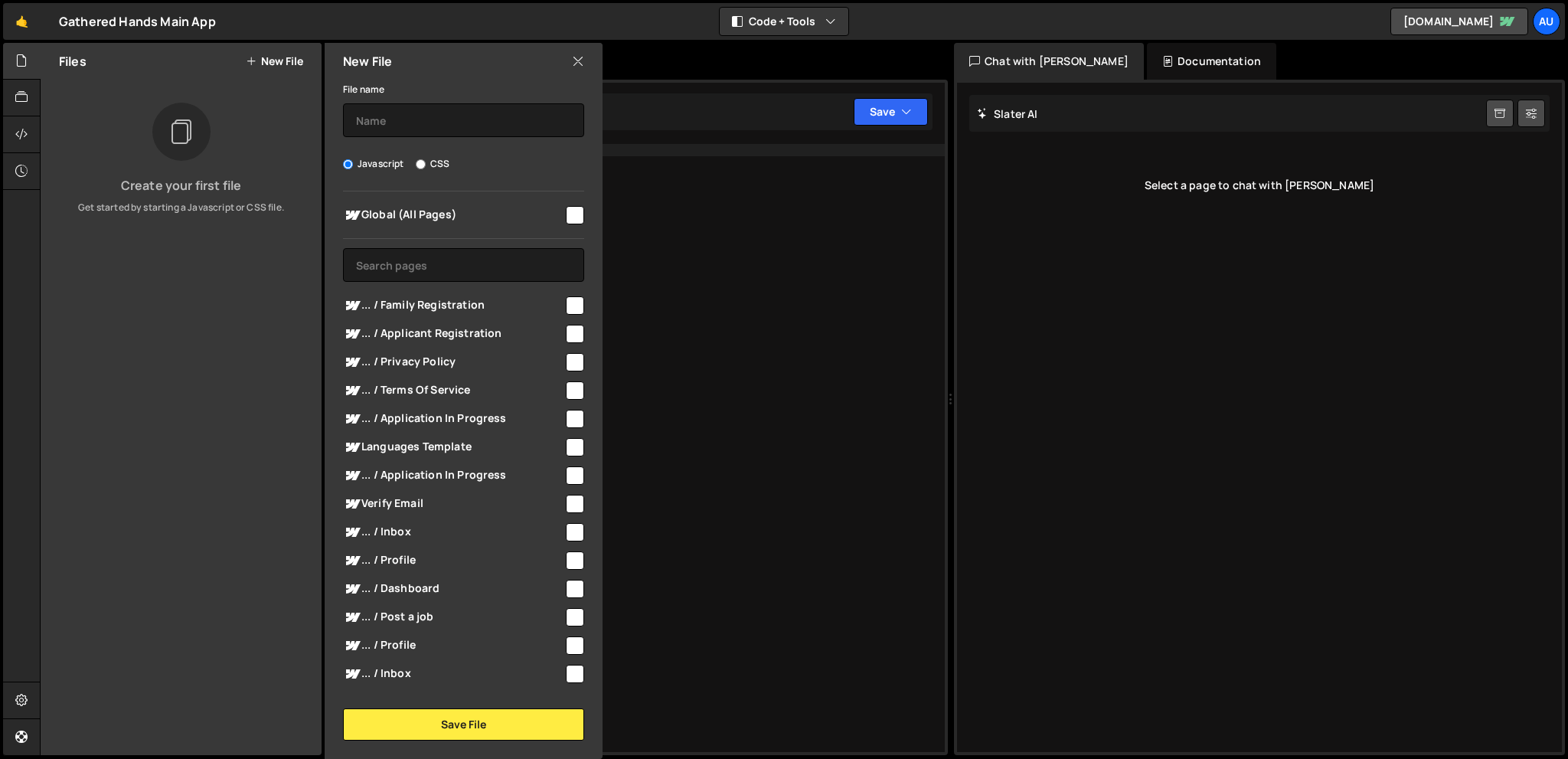
click at [413, 220] on span "Global (All Pages)" at bounding box center [453, 215] width 221 height 19
click at [411, 214] on span "Global (All Pages)" at bounding box center [453, 215] width 221 height 19
checkbox input "false"
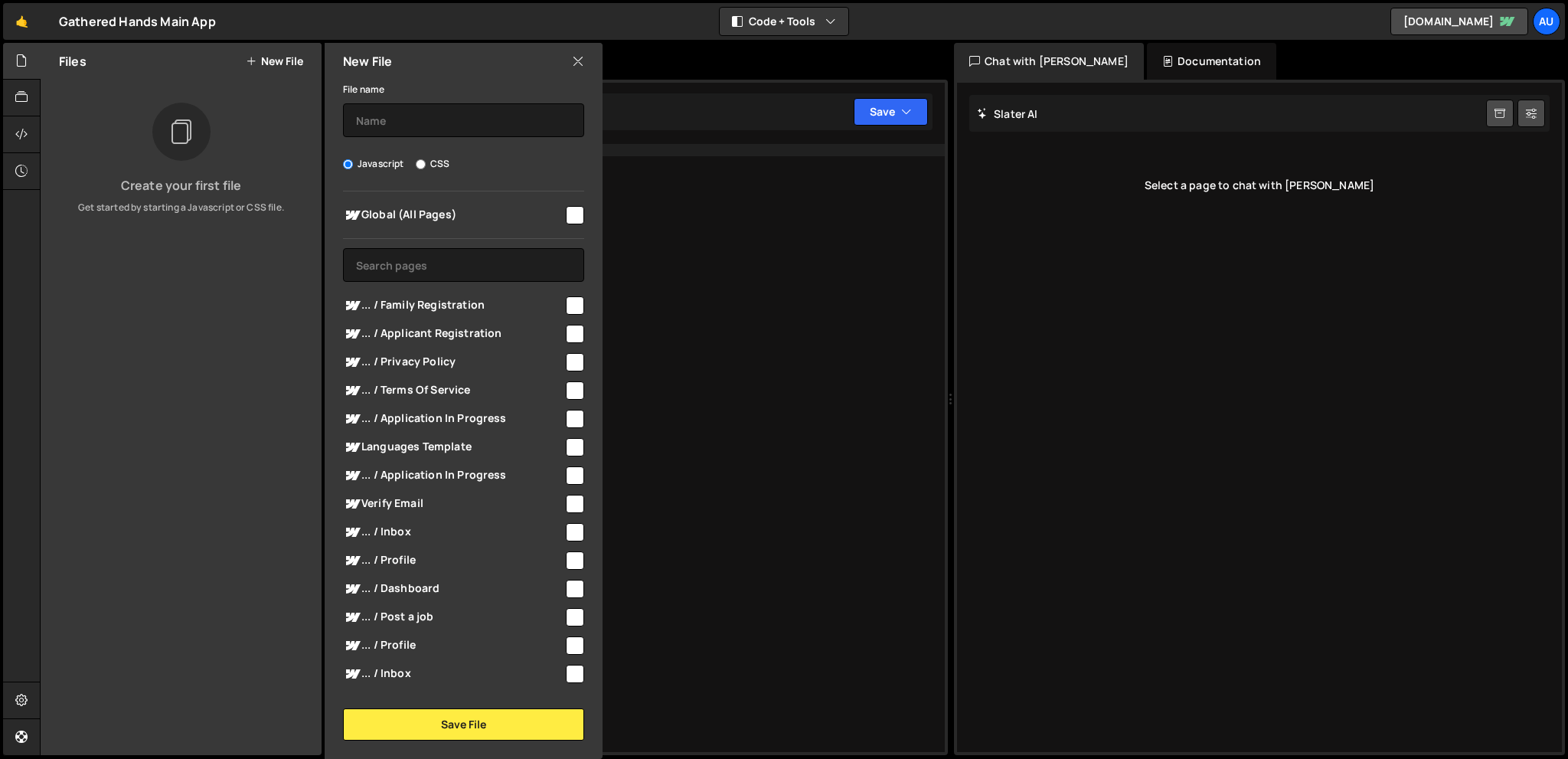
click at [579, 60] on icon at bounding box center [578, 61] width 12 height 17
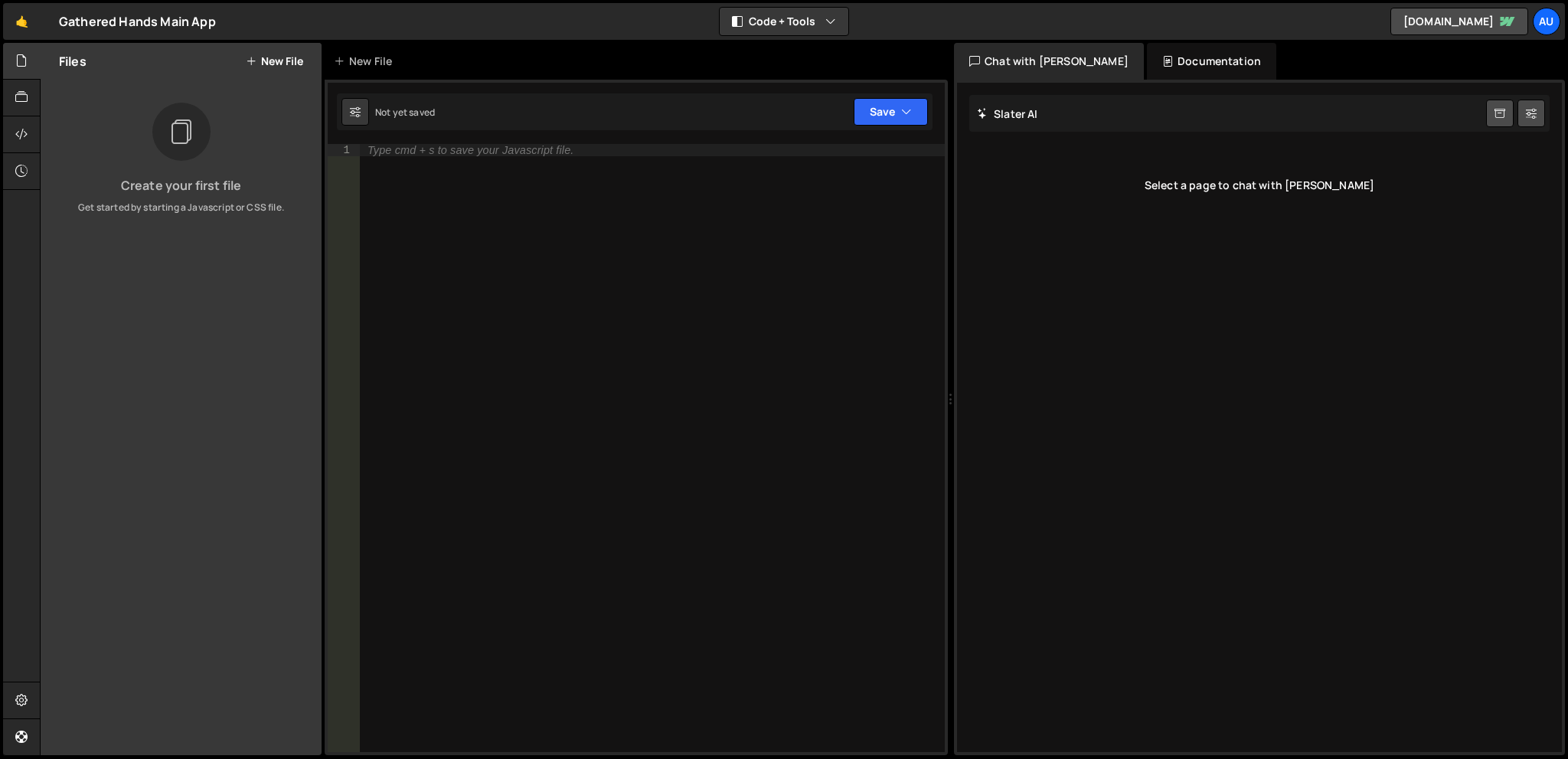
click at [713, 187] on div "Type cmd + s to save your Javascript file." at bounding box center [652, 460] width 585 height 633
click at [434, 107] on div "Not yet saved" at bounding box center [404, 112] width 60 height 13
click at [355, 55] on div "New File" at bounding box center [365, 61] width 64 height 15
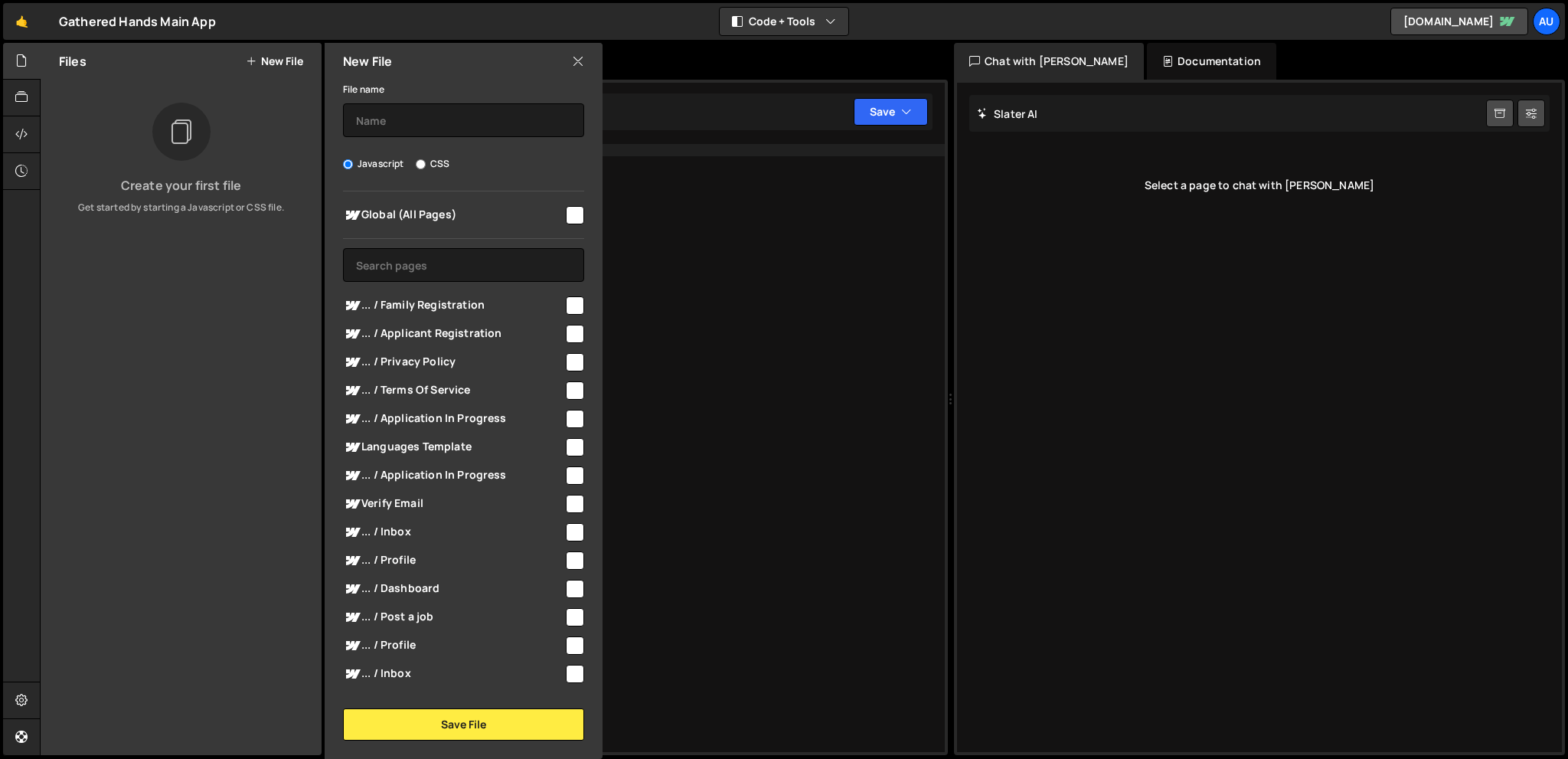
click at [572, 67] on icon at bounding box center [578, 61] width 12 height 17
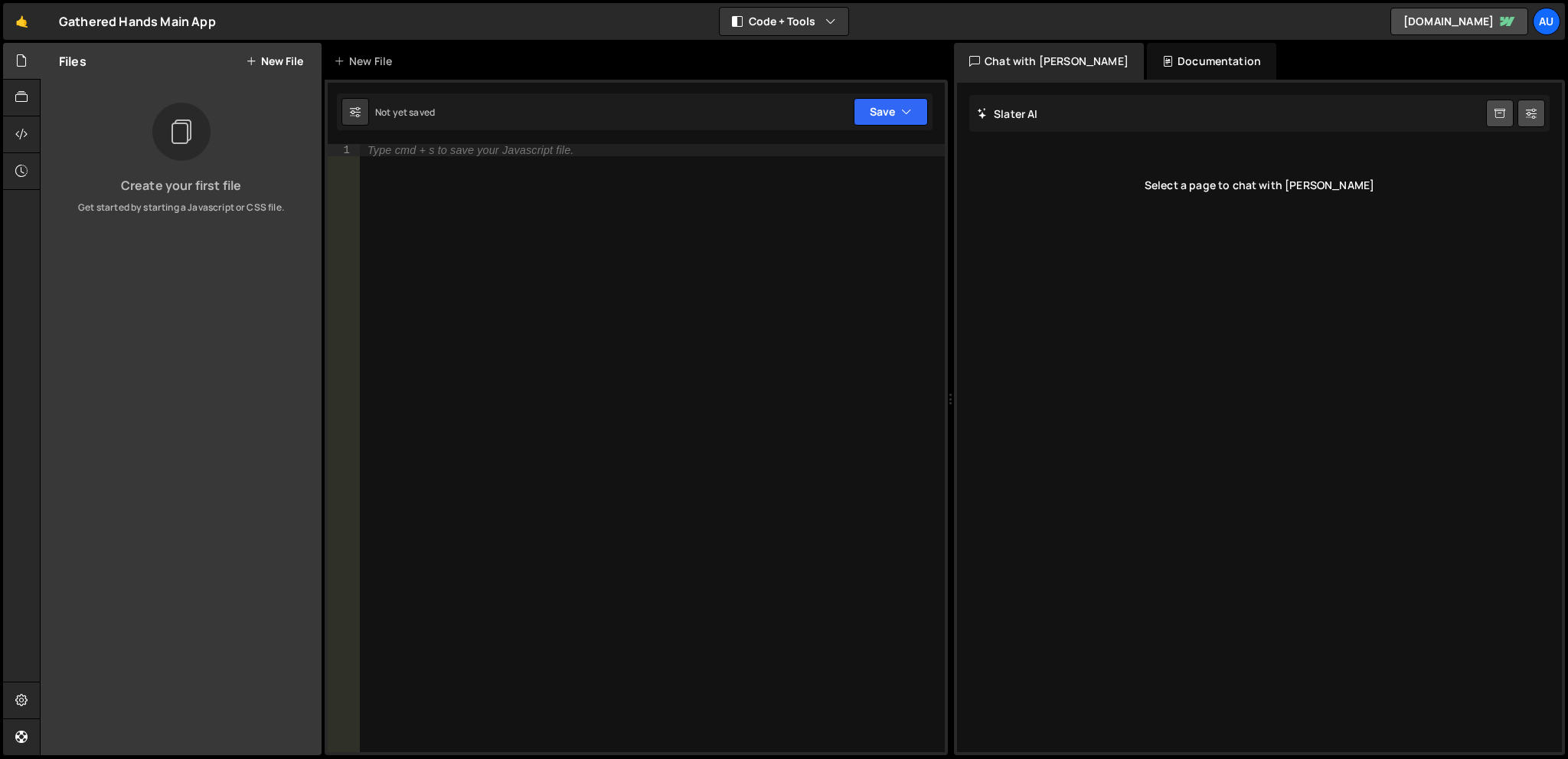
click at [766, 371] on div "Type cmd + s to save your Javascript file." at bounding box center [652, 460] width 585 height 633
click at [493, 410] on div "Type cmd + s to save your Javascript file." at bounding box center [652, 460] width 585 height 633
